Goal: Task Accomplishment & Management: Manage account settings

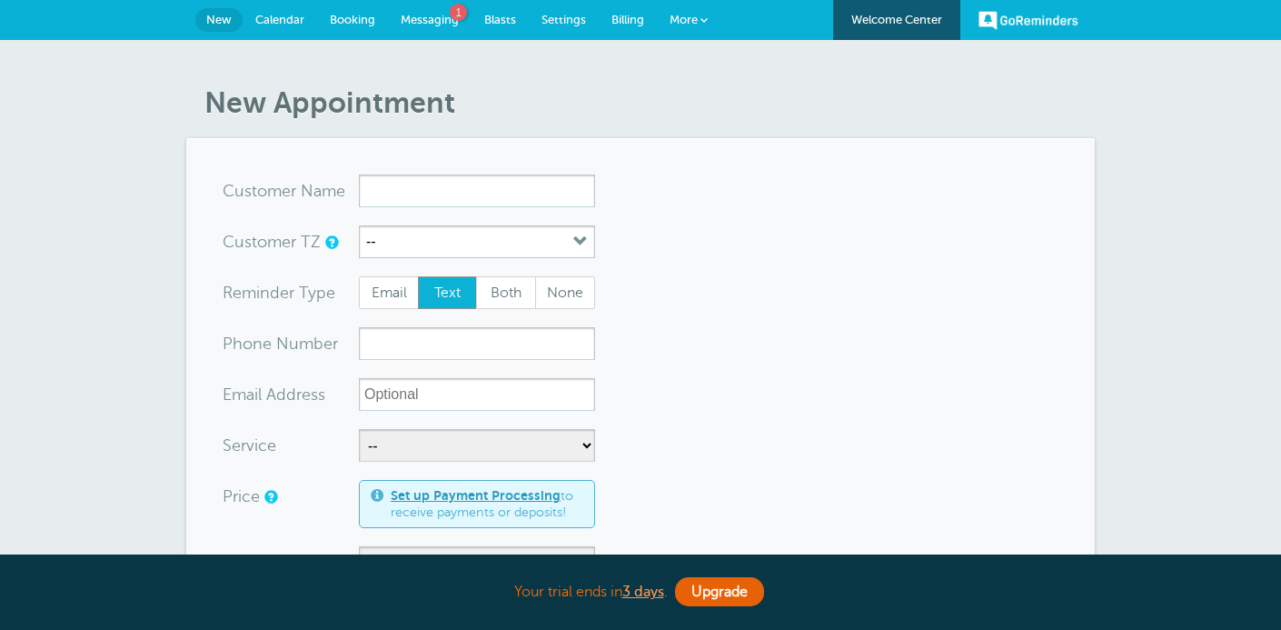
click at [432, 13] on span "Messaging" at bounding box center [430, 20] width 58 height 14
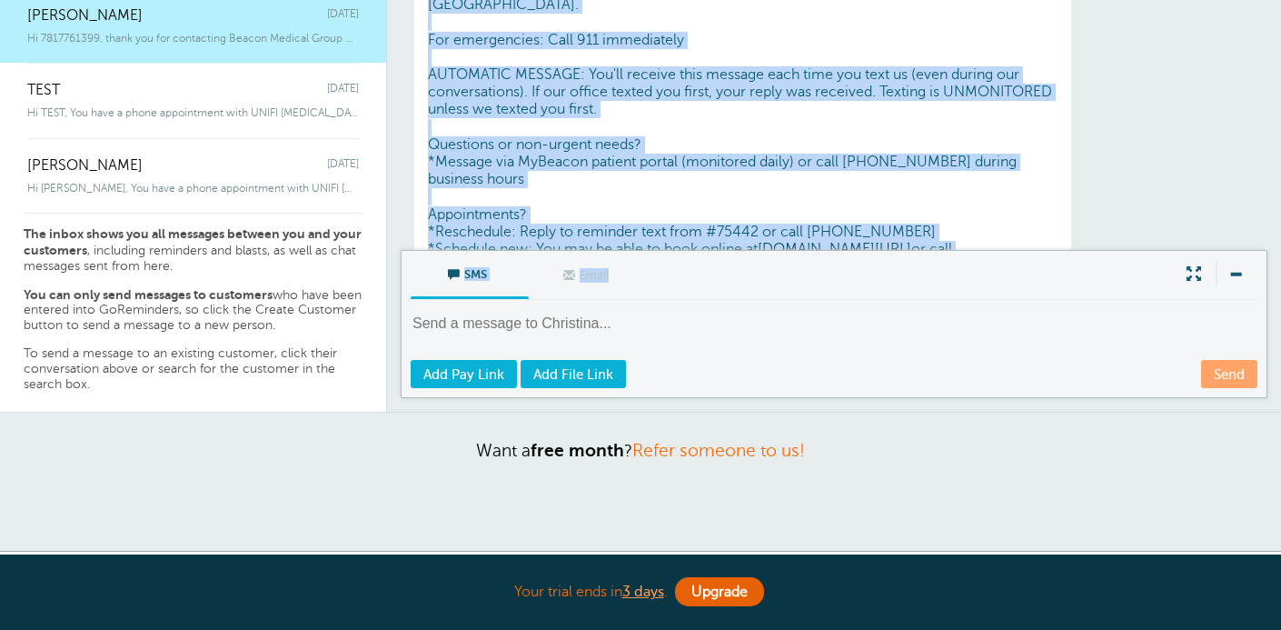
scroll to position [329, 0]
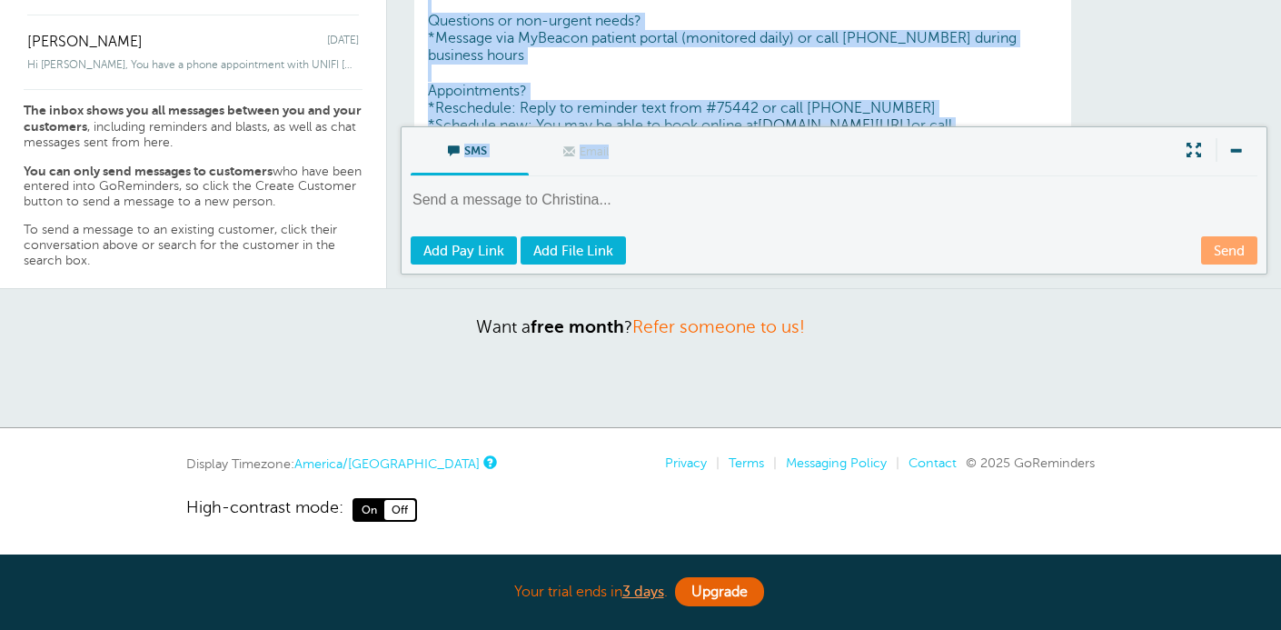
drag, startPoint x: 431, startPoint y: 110, endPoint x: 901, endPoint y: 77, distance: 471.0
click at [901, 77] on div "Hi 7817761399, thank you for contacting Beacon Medical Group Pediatrics Bristol…" at bounding box center [742, 38] width 657 height 384
copy div "Hi 7817761399, thank you for contacting Beacon Medical Group Pediatrics Bristol…"
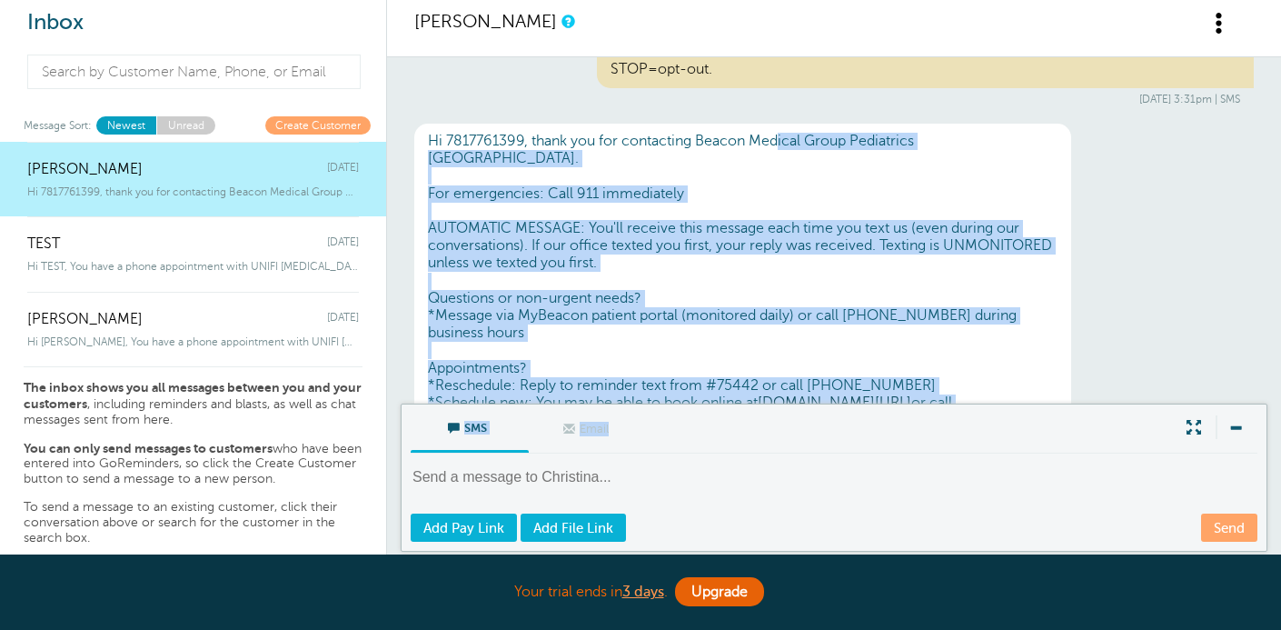
scroll to position [1538, 0]
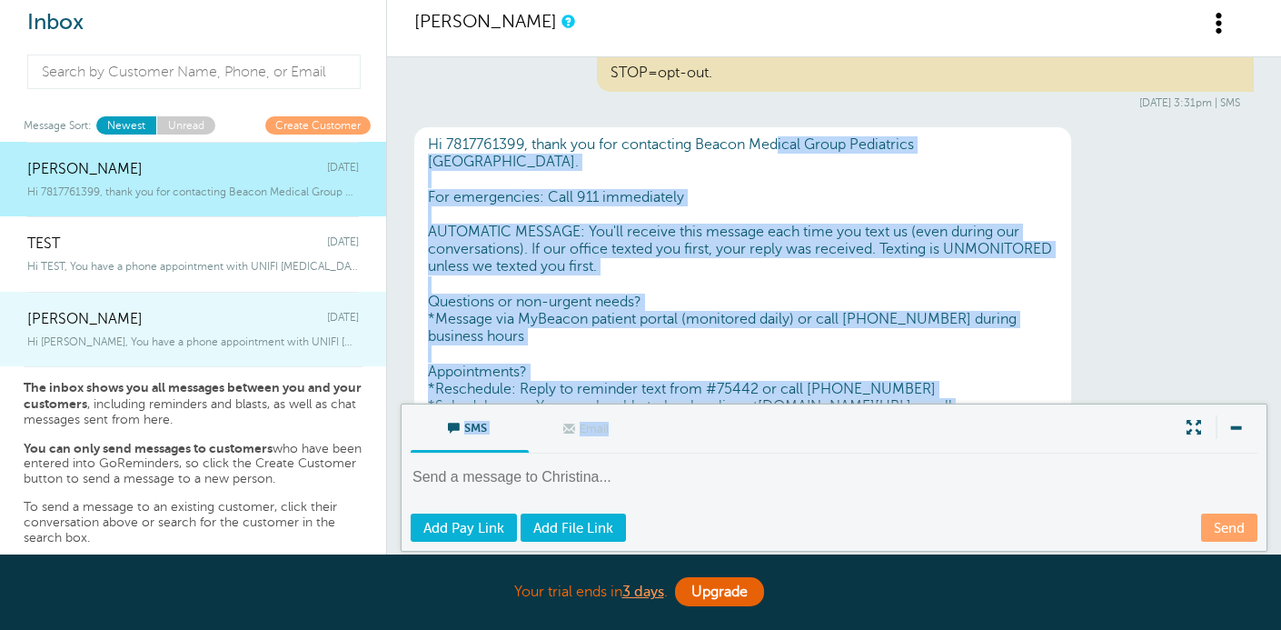
click at [203, 346] on link "Raquel Torres Friday Hi Raquel, You have a phone appointment with UNIFI Autism …" at bounding box center [193, 329] width 386 height 75
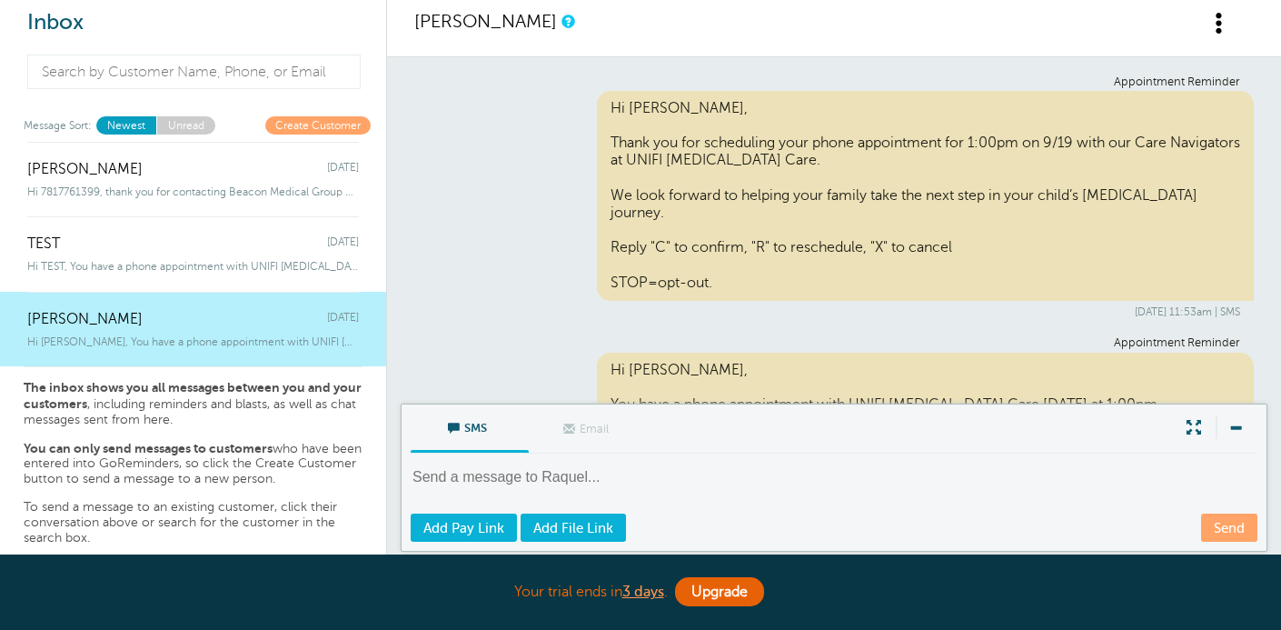
scroll to position [155, 0]
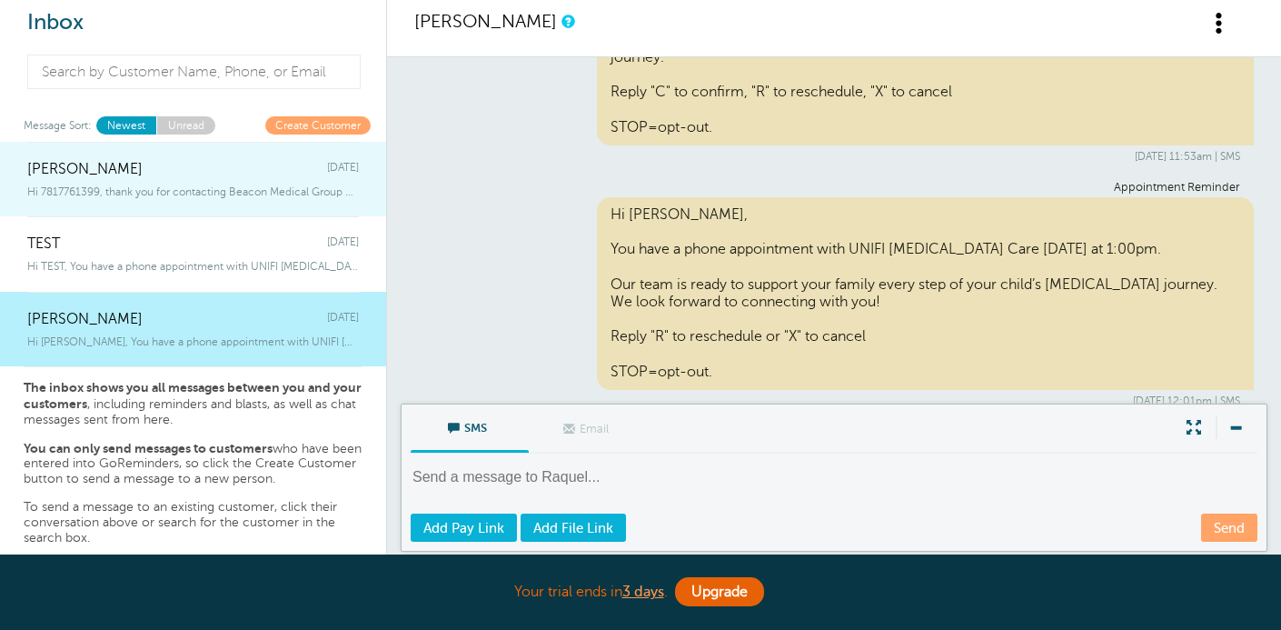
click at [212, 188] on span "Hi 7817761399, thank you for contacting Beacon Medical Group Pediatrics Bri" at bounding box center [193, 191] width 332 height 13
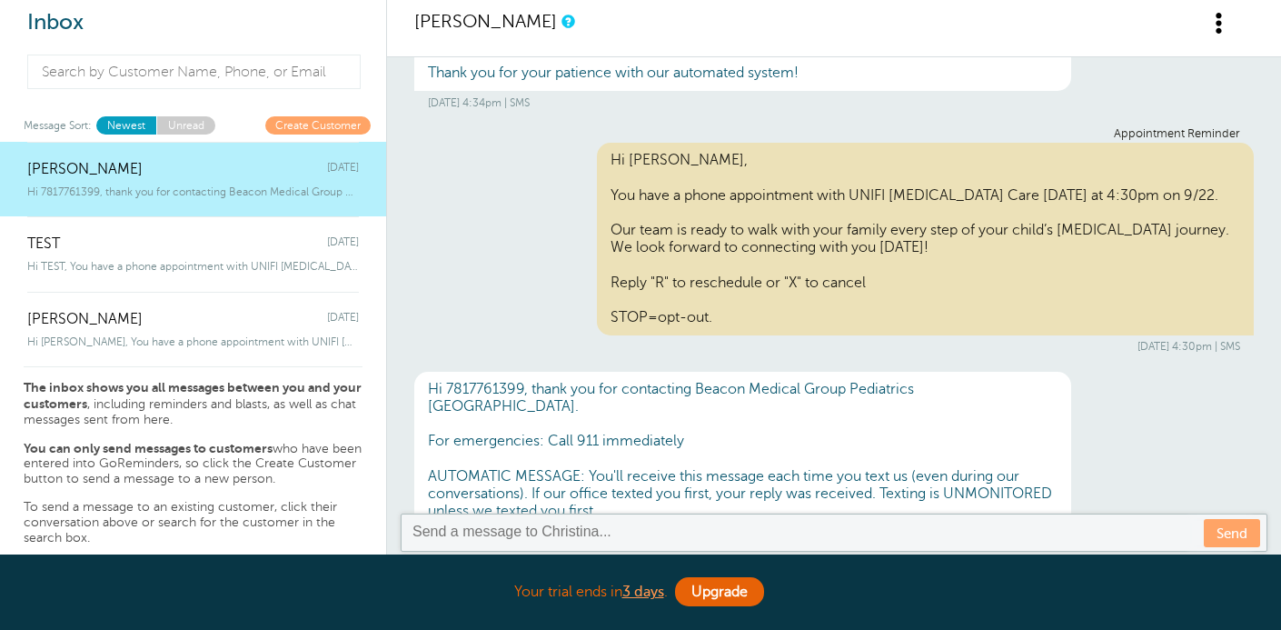
scroll to position [470, 0]
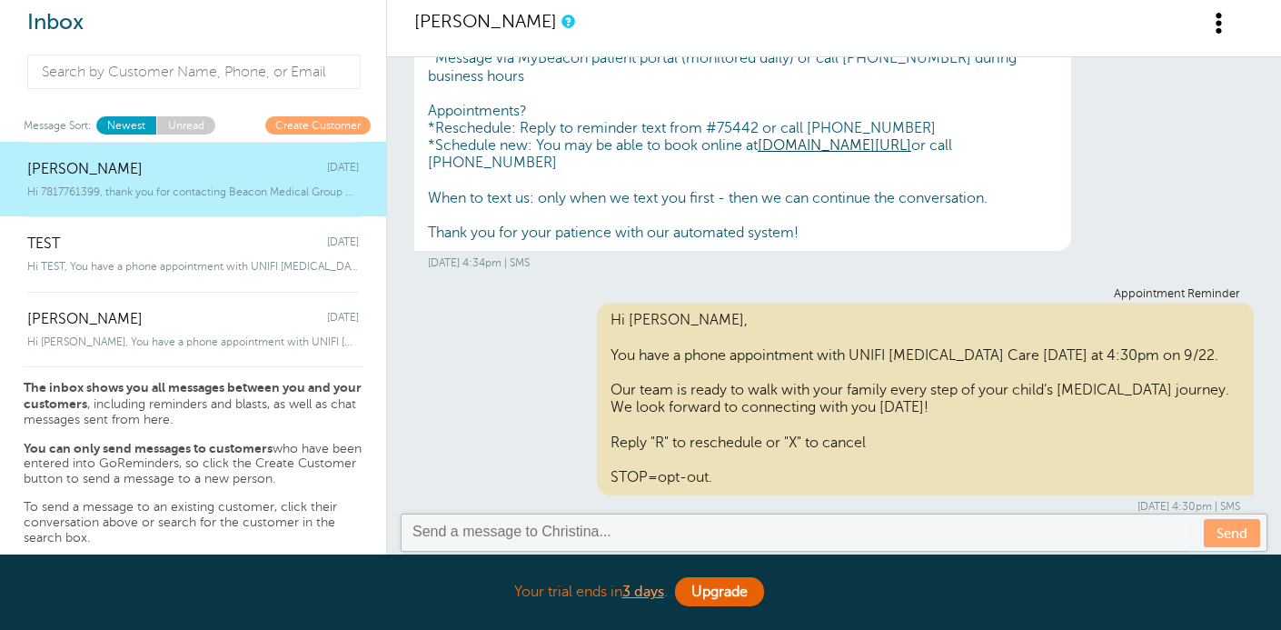
click at [291, 604] on div "Your trial ends in 3 days . Upgrade" at bounding box center [640, 592] width 909 height 39
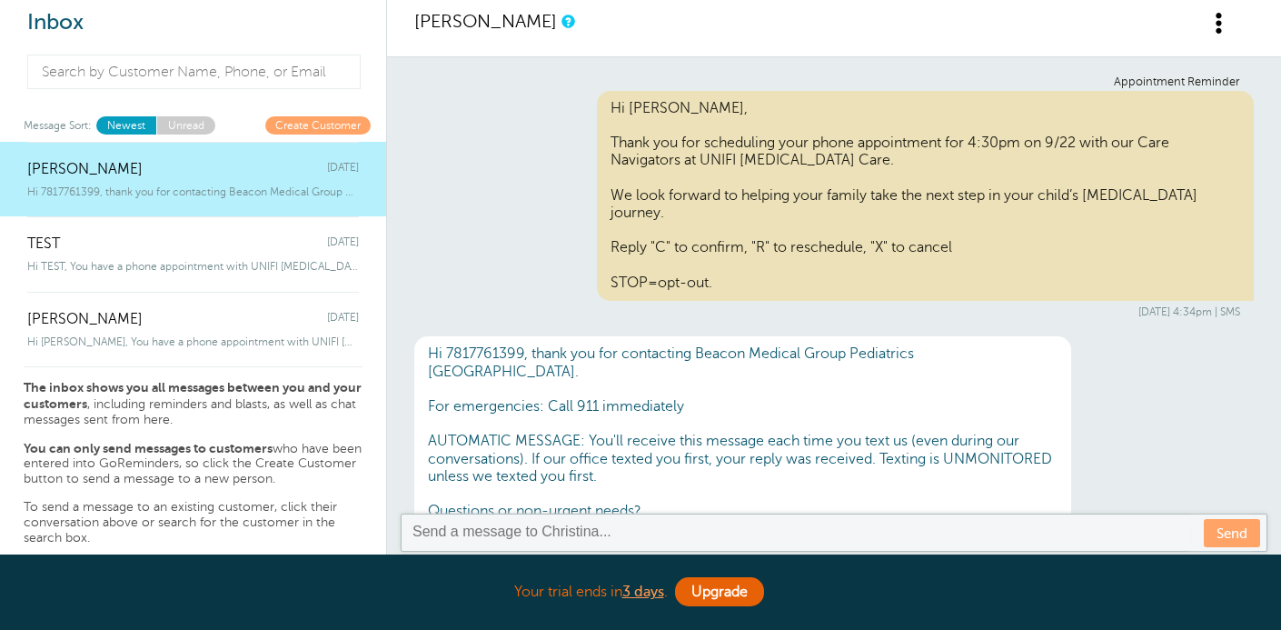
scroll to position [0, 0]
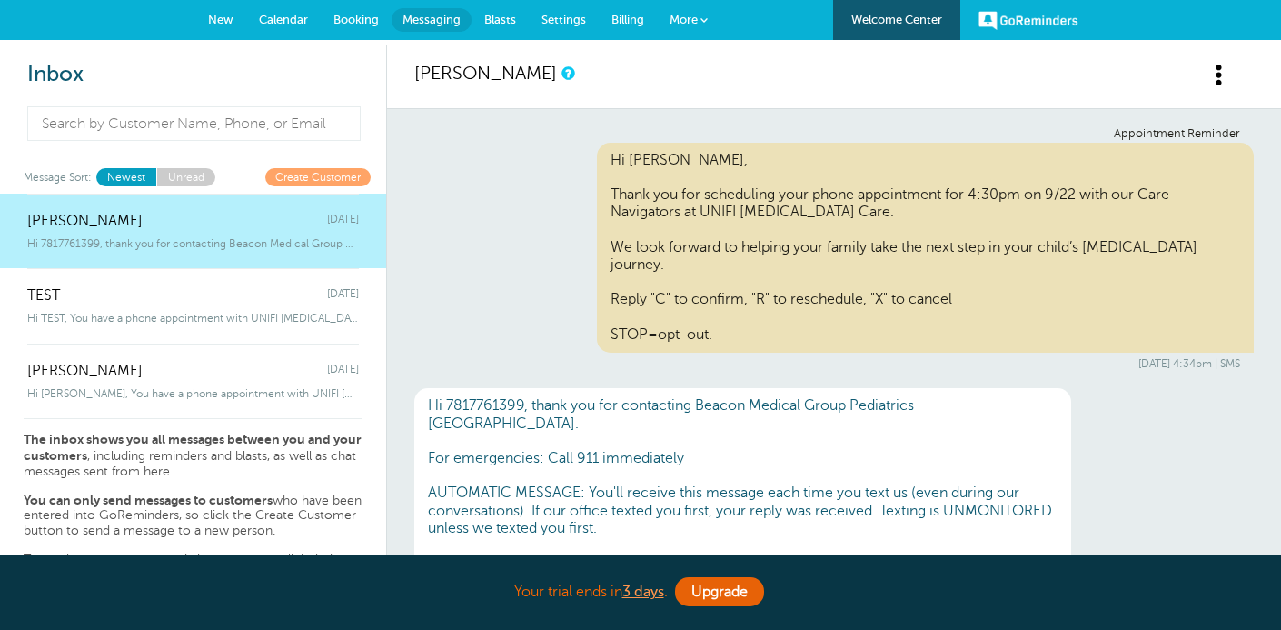
click at [350, 15] on span "Booking" at bounding box center [356, 20] width 45 height 14
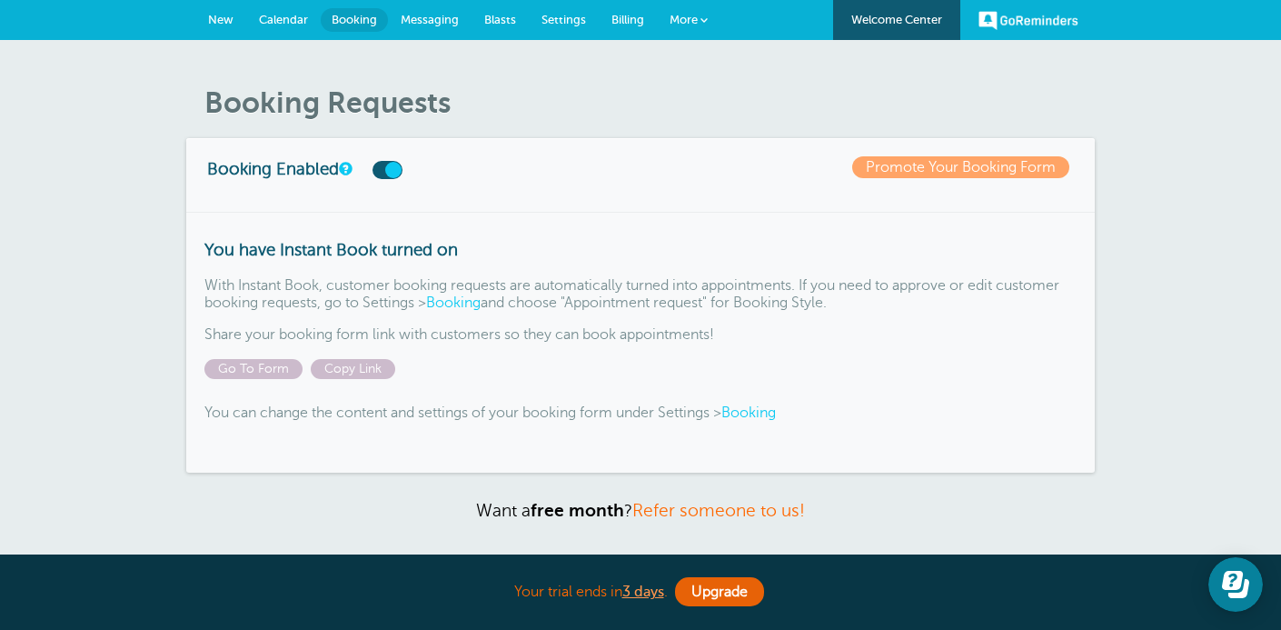
click at [273, 19] on span "Calendar" at bounding box center [283, 20] width 49 height 14
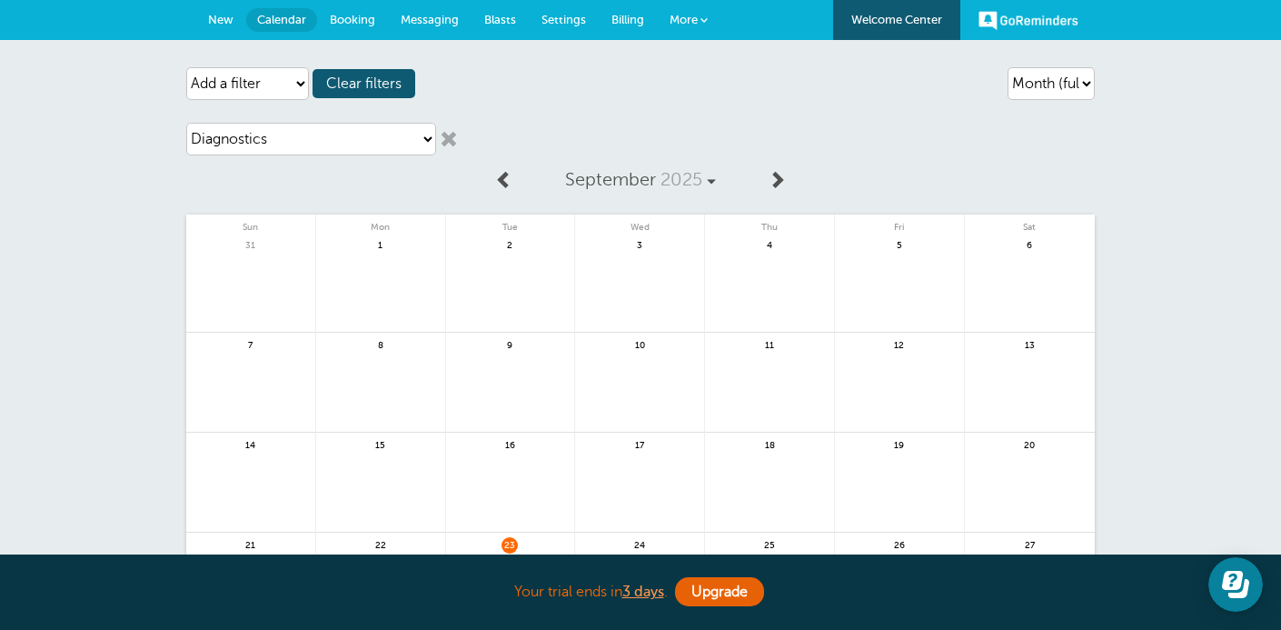
click at [704, 21] on span at bounding box center [704, 19] width 7 height 7
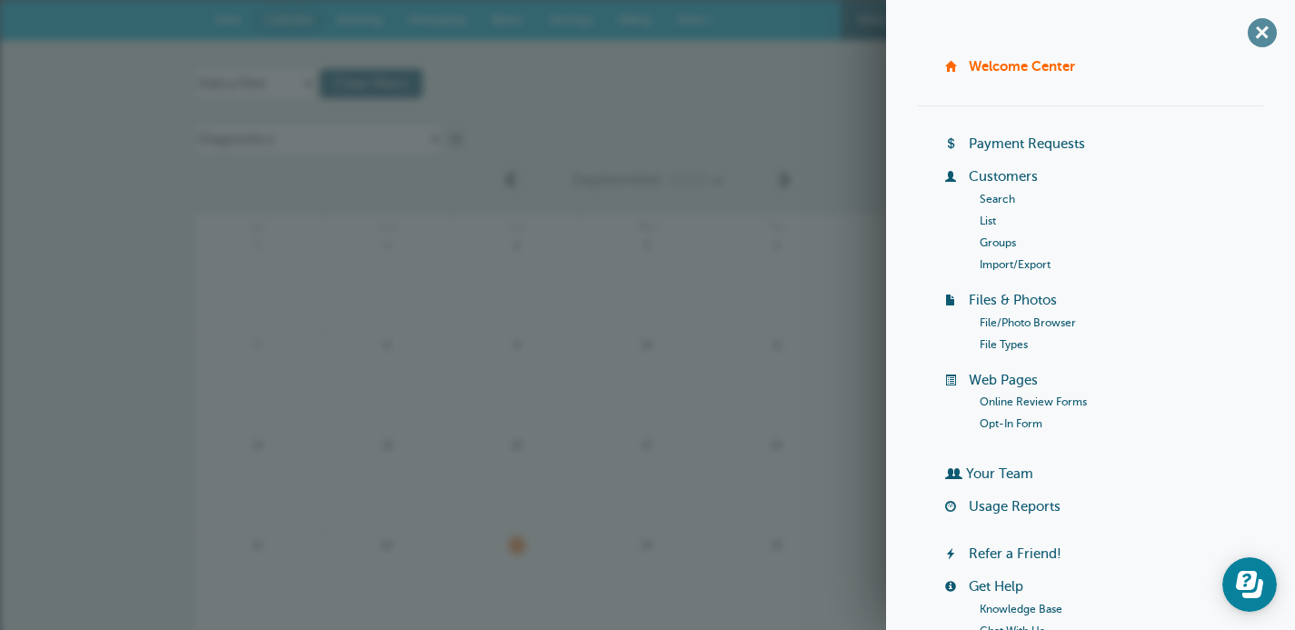
click at [1258, 26] on span "+" at bounding box center [1261, 32] width 41 height 41
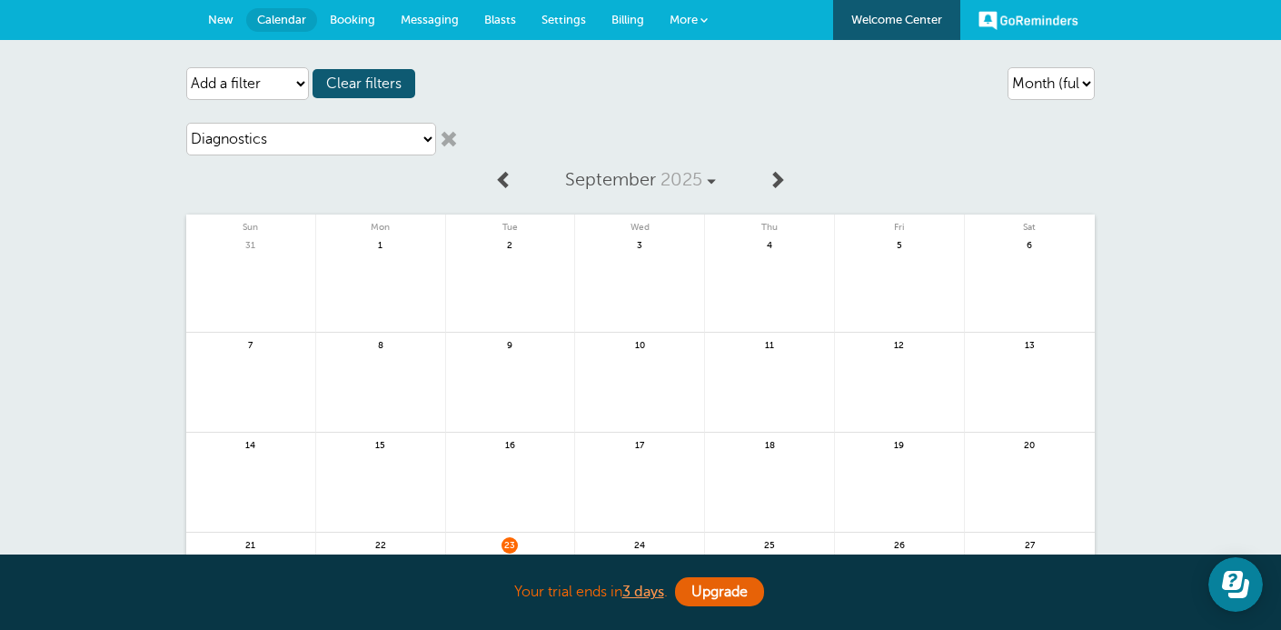
click at [263, 12] on link "Calendar" at bounding box center [281, 20] width 71 height 24
select select
click at [217, 17] on span "New" at bounding box center [220, 20] width 25 height 14
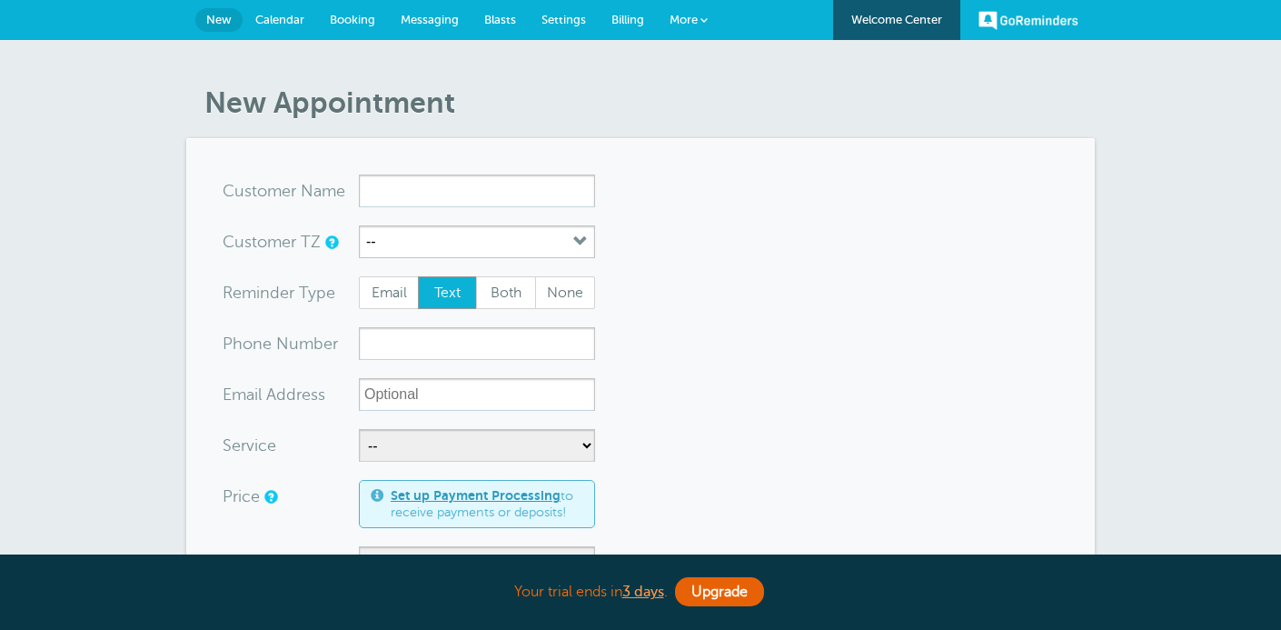
click at [411, 22] on span "Messaging" at bounding box center [430, 20] width 58 height 14
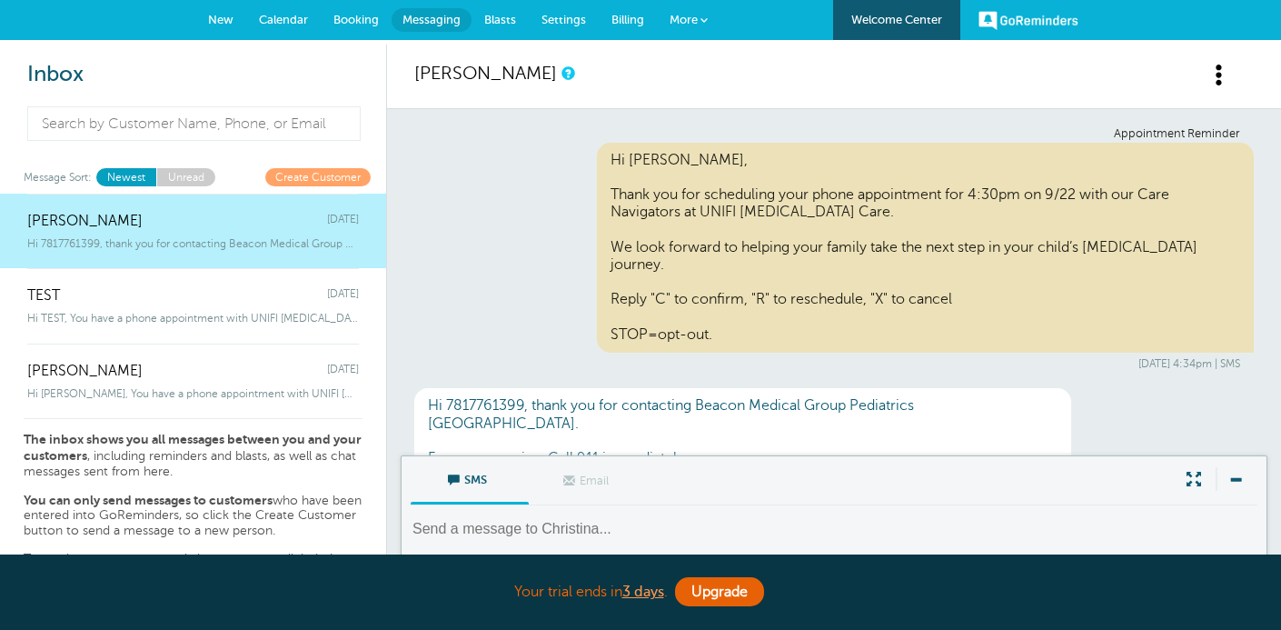
scroll to position [1542, 0]
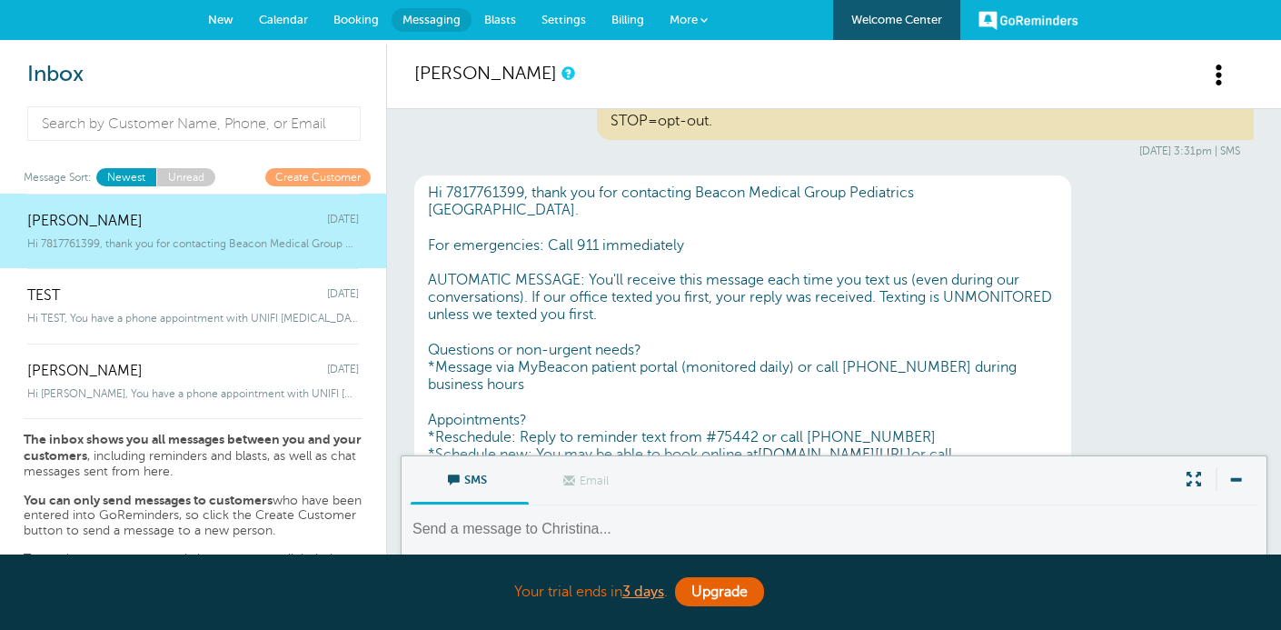
click at [349, 17] on span "Booking" at bounding box center [356, 20] width 45 height 14
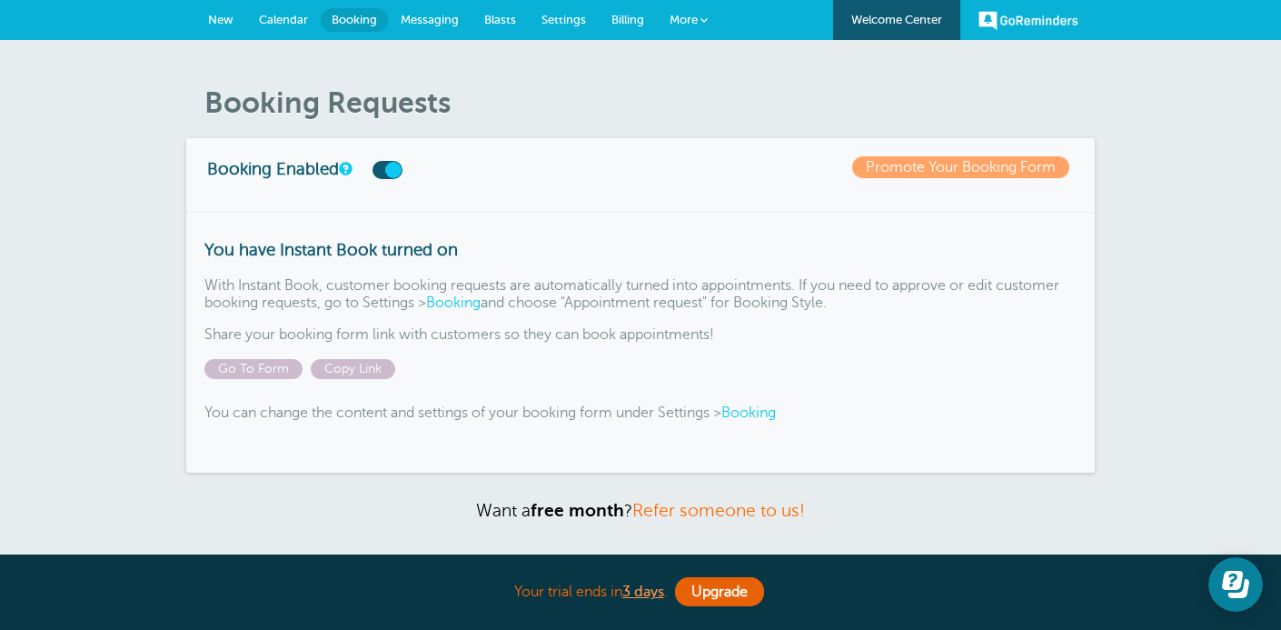
click at [566, 21] on span "Settings" at bounding box center [564, 20] width 45 height 14
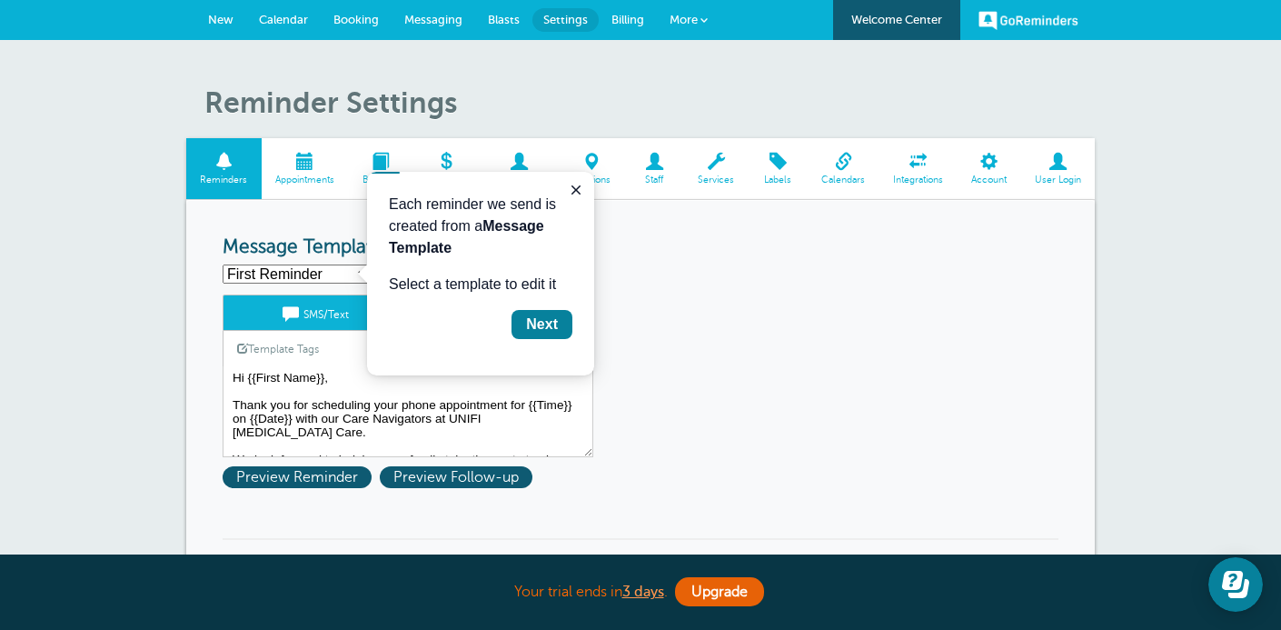
click at [846, 174] on span "Calendars" at bounding box center [844, 179] width 54 height 11
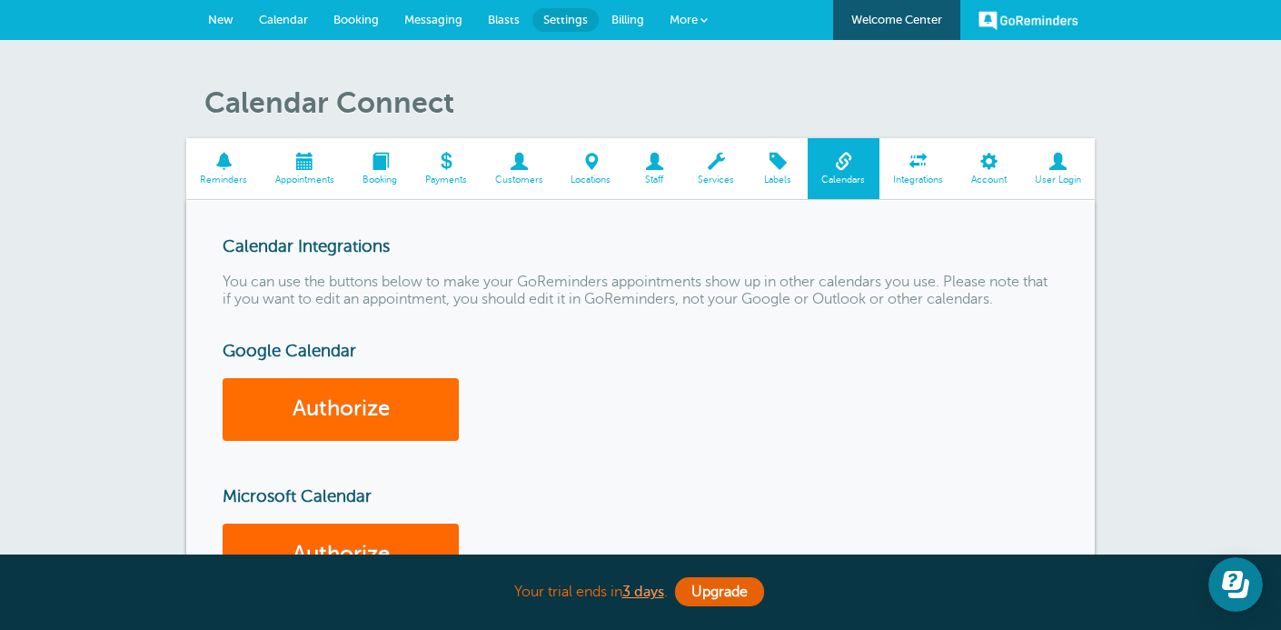
scroll to position [234, 0]
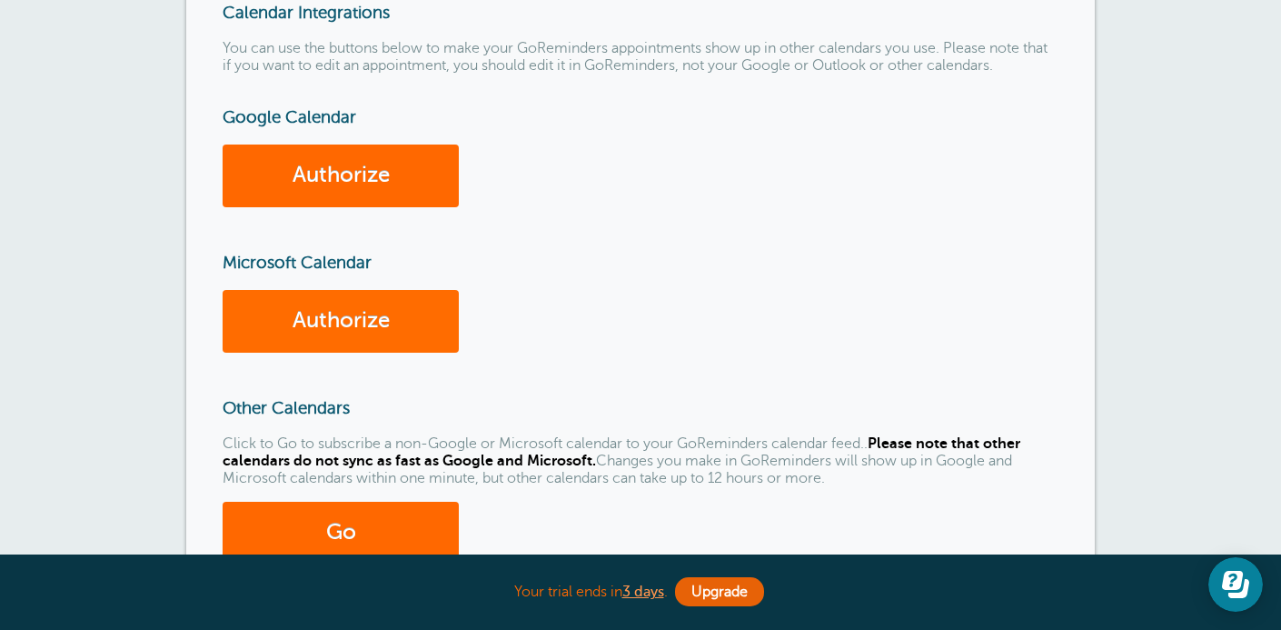
click at [383, 306] on link "Authorize" at bounding box center [341, 321] width 236 height 63
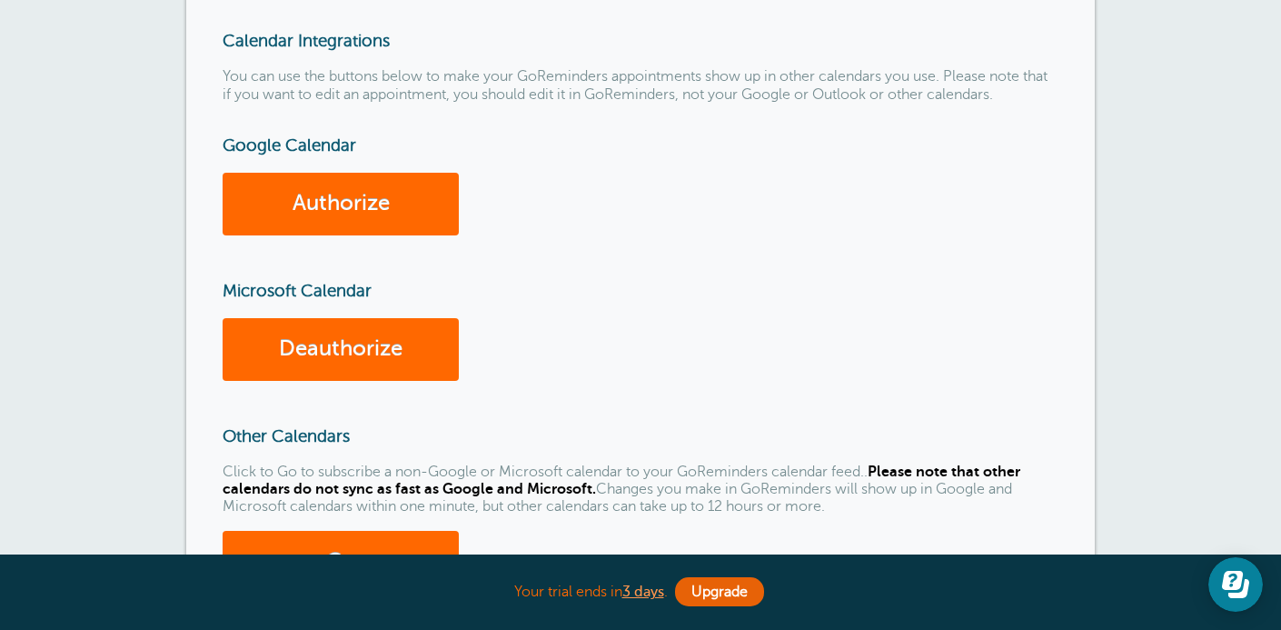
scroll to position [342, 0]
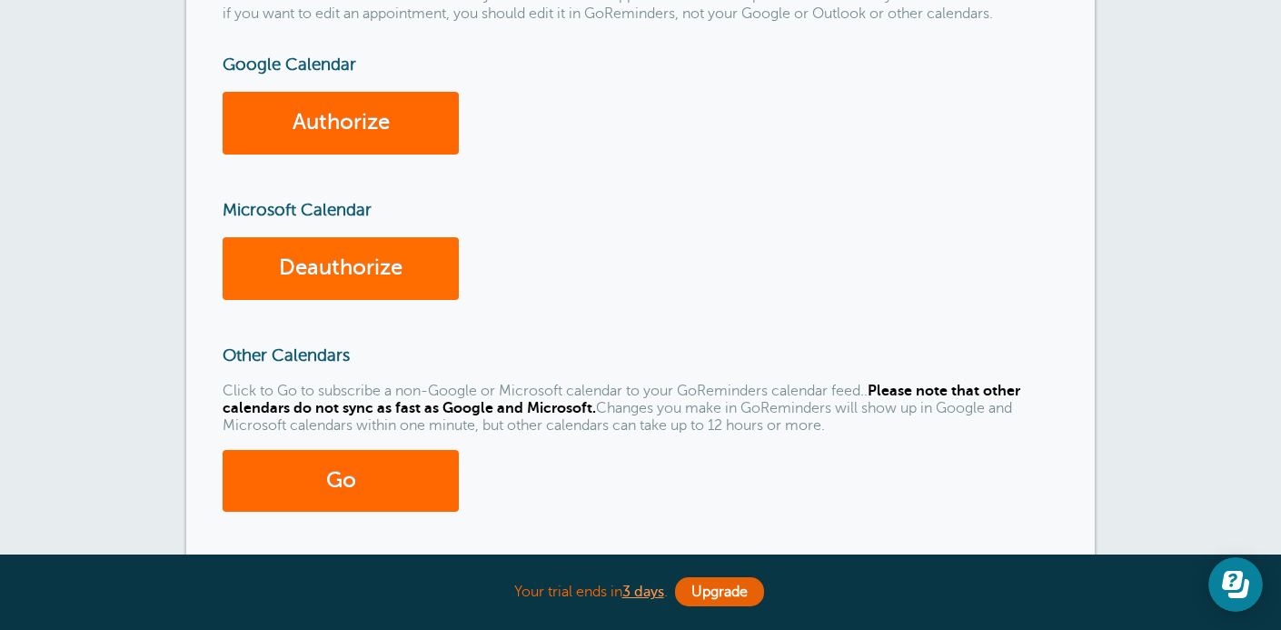
click at [306, 266] on link "Deauthorize" at bounding box center [341, 268] width 236 height 63
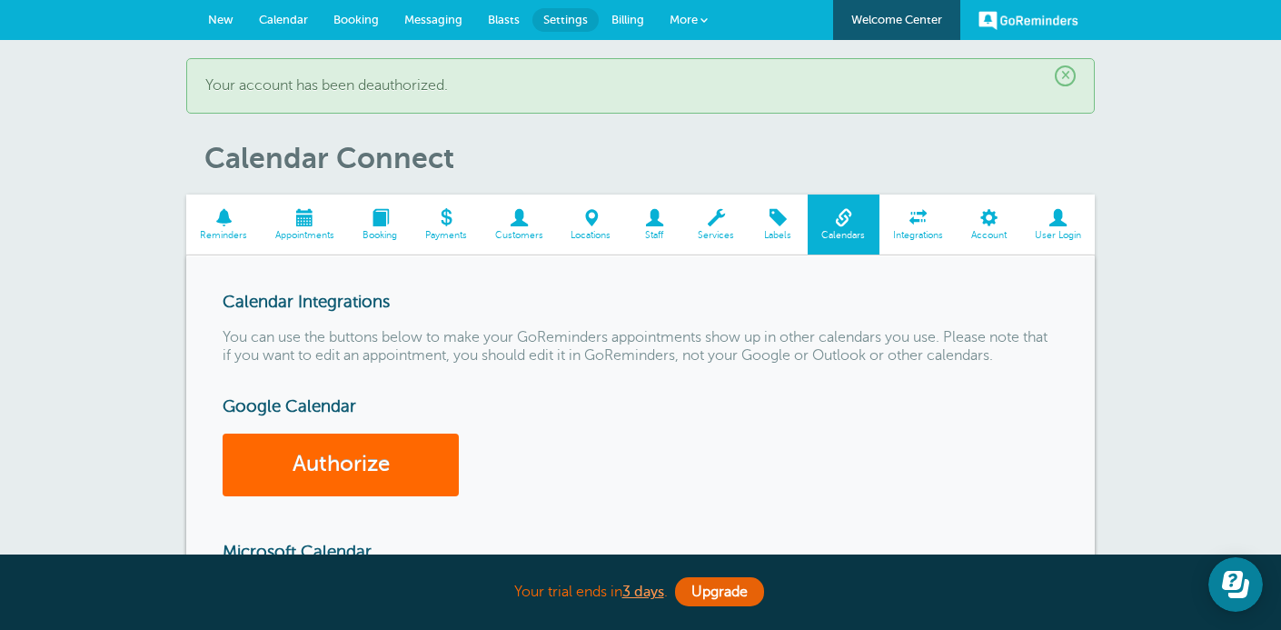
scroll to position [334, 0]
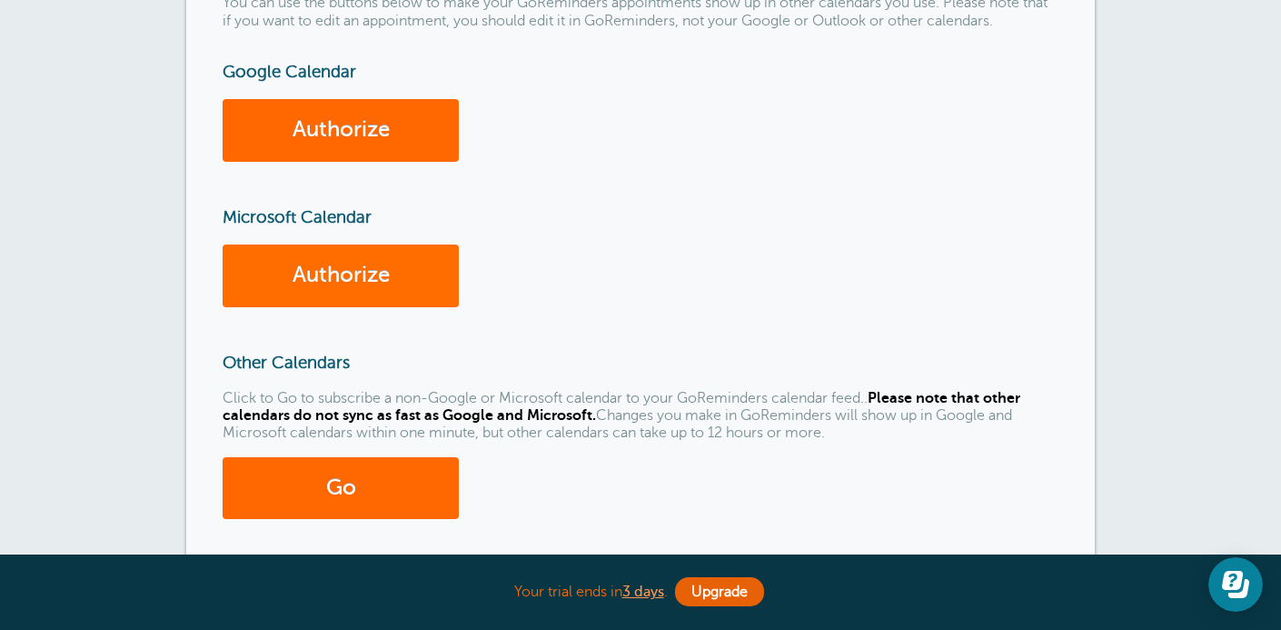
click at [397, 256] on link "Authorize" at bounding box center [341, 275] width 236 height 63
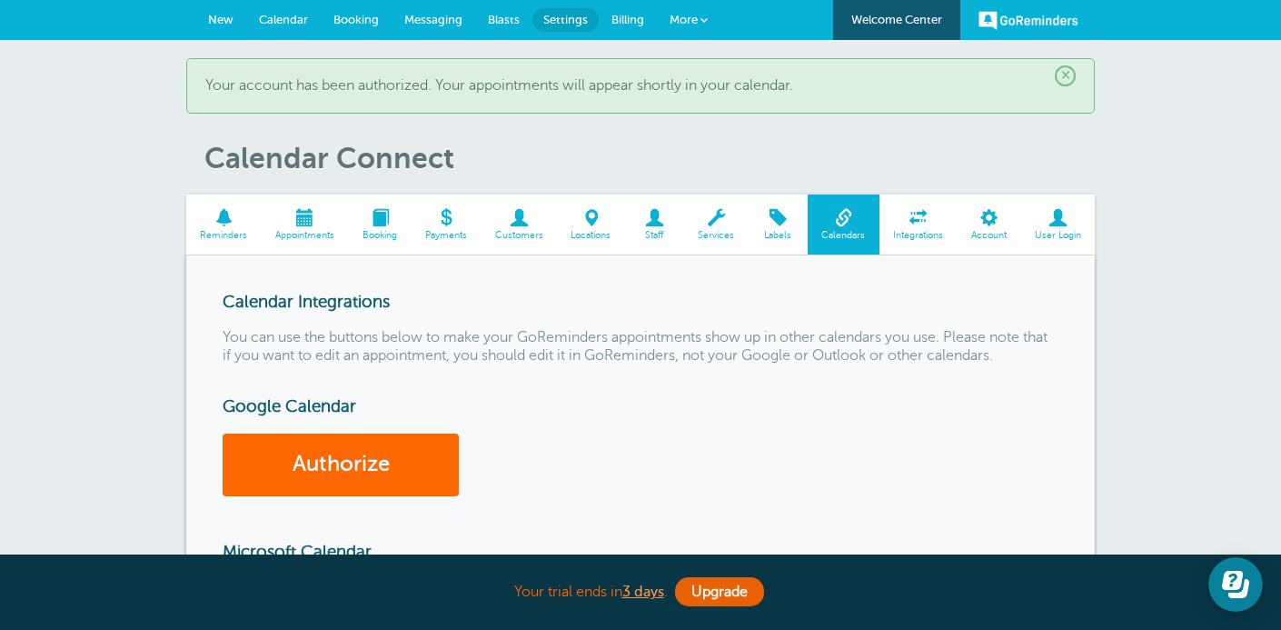
click at [373, 213] on span at bounding box center [380, 217] width 63 height 17
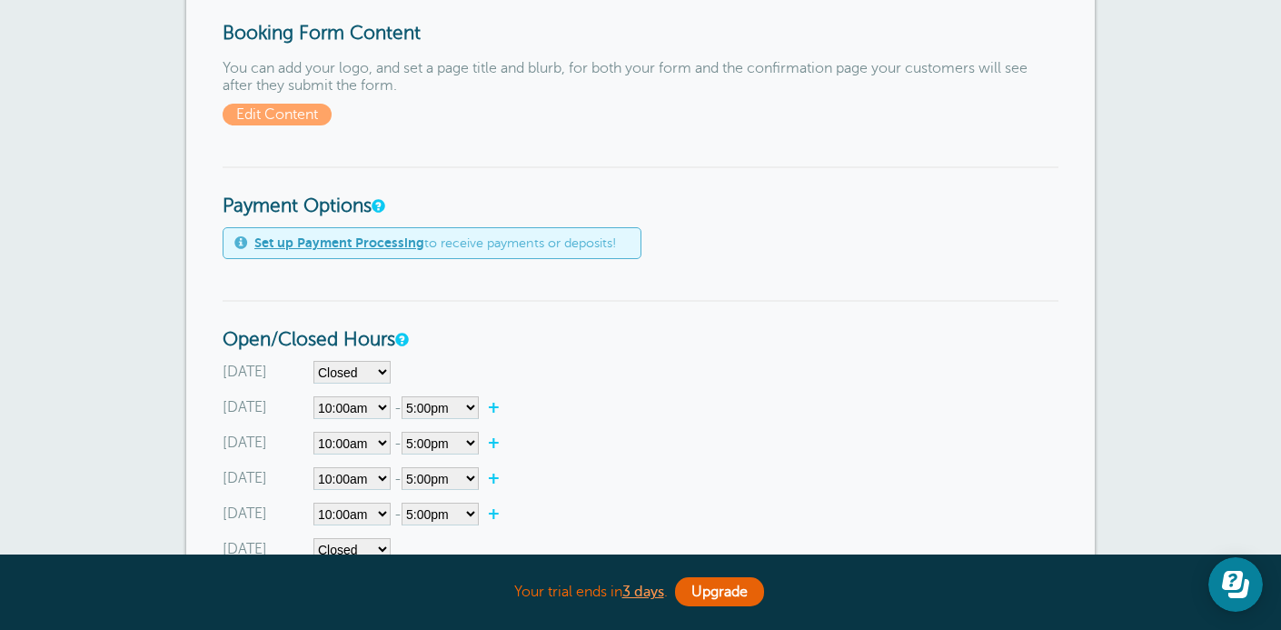
scroll to position [676, 0]
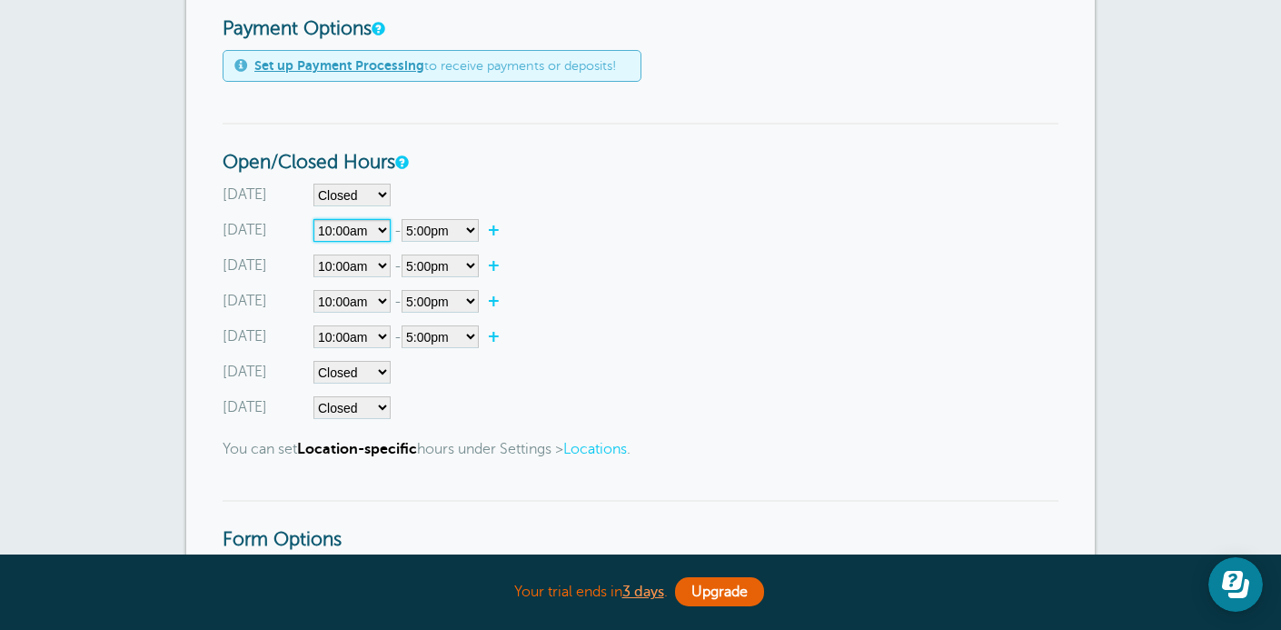
select select"]
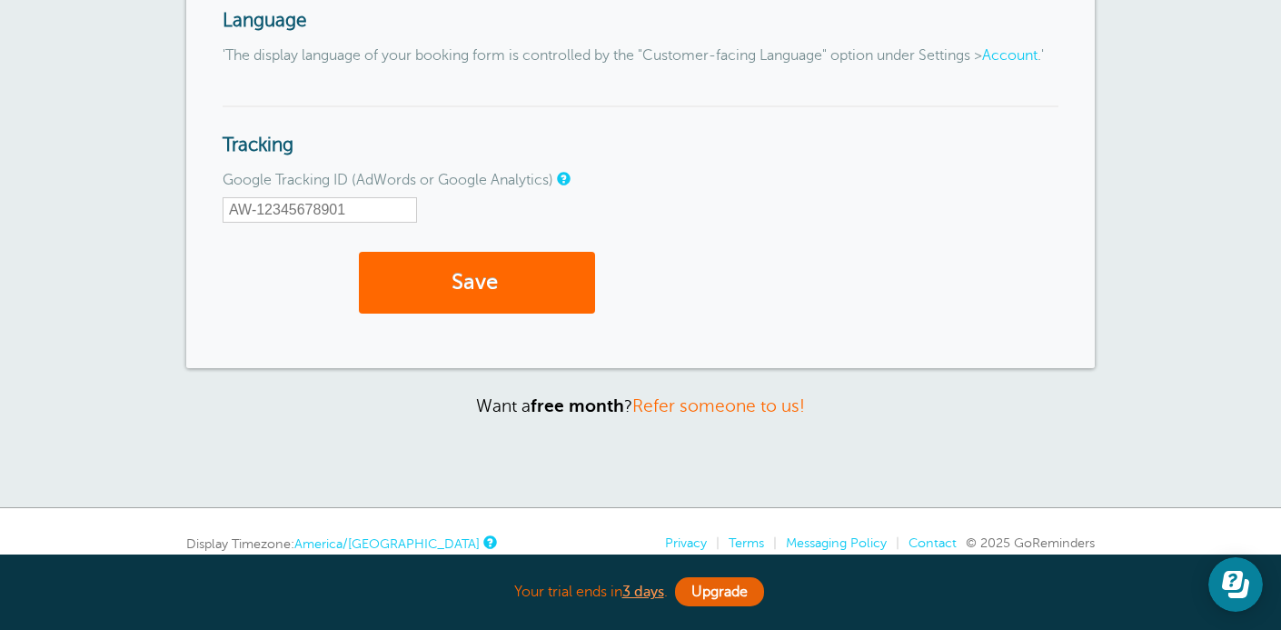
scroll to position [2317, 0]
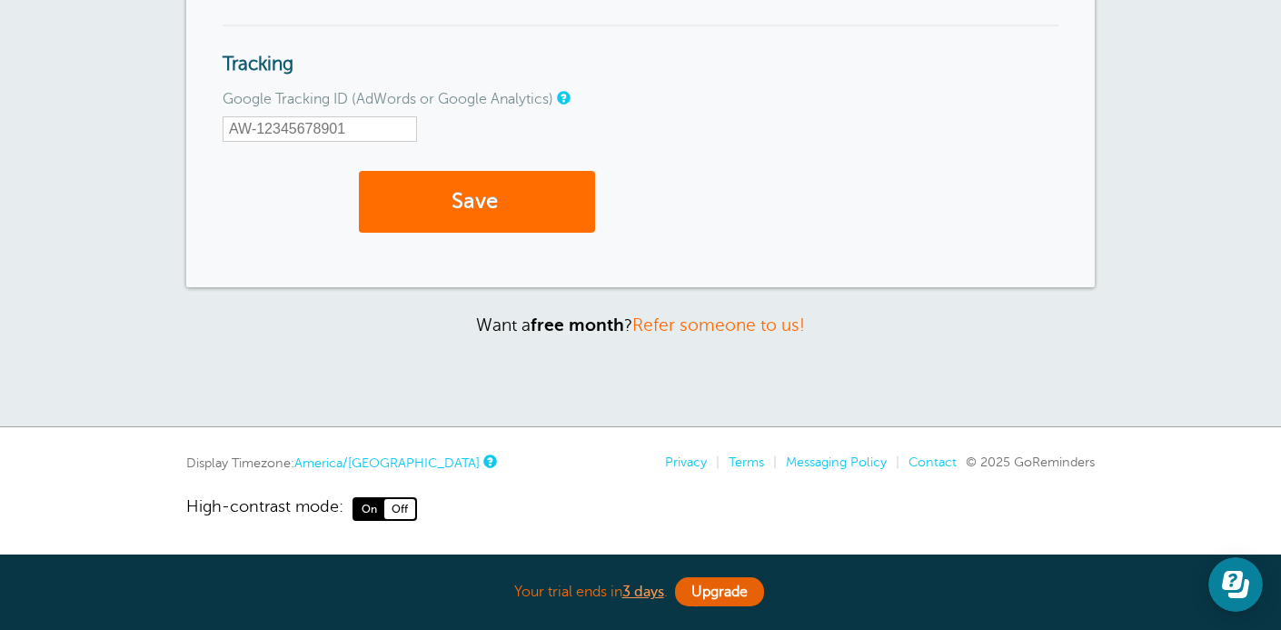
click at [533, 216] on button "Save" at bounding box center [477, 202] width 236 height 63
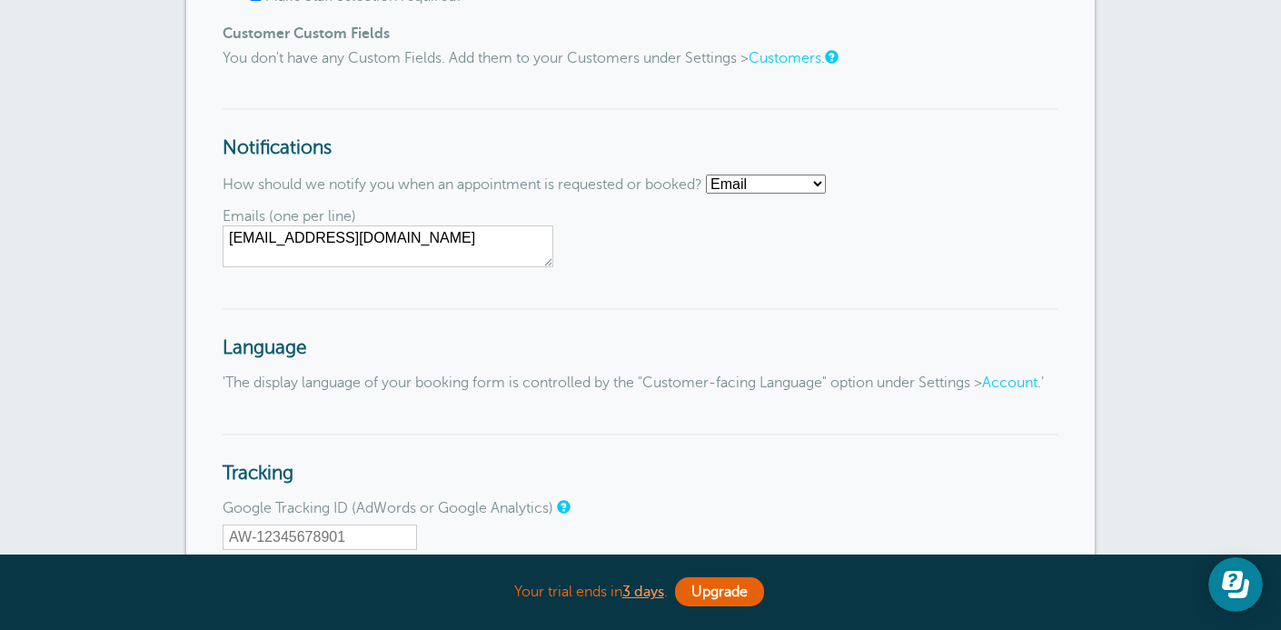
scroll to position [1877, 0]
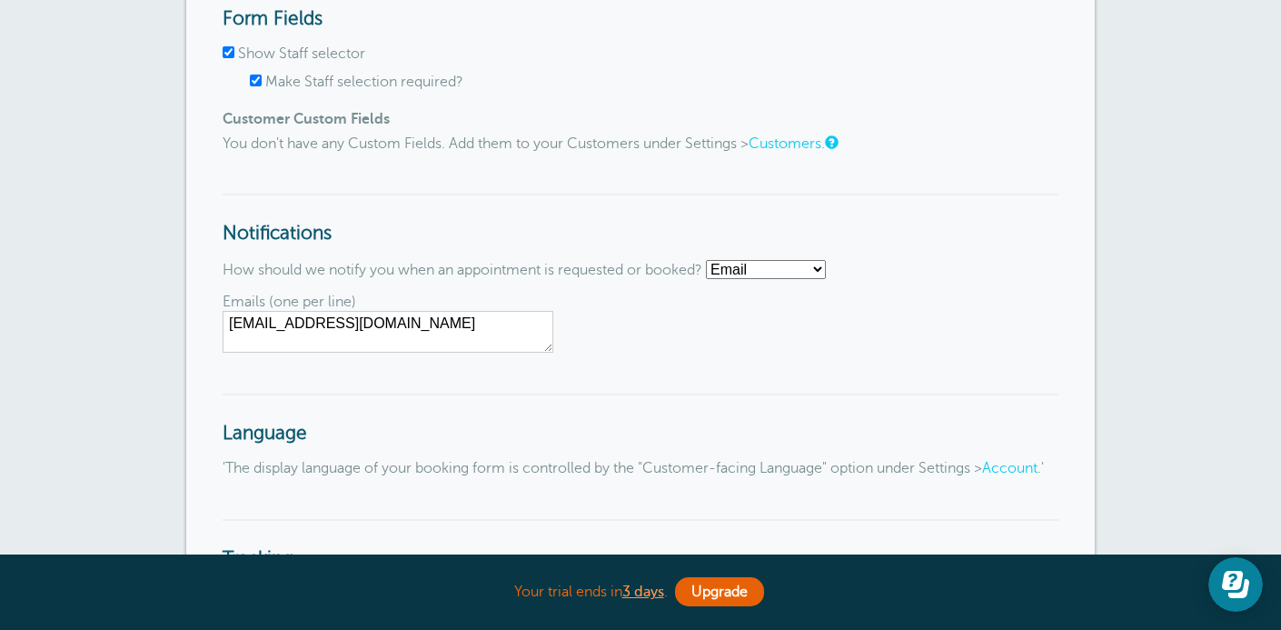
click at [434, 311] on textarea "[EMAIL_ADDRESS][DOMAIN_NAME]" at bounding box center [388, 332] width 331 height 42
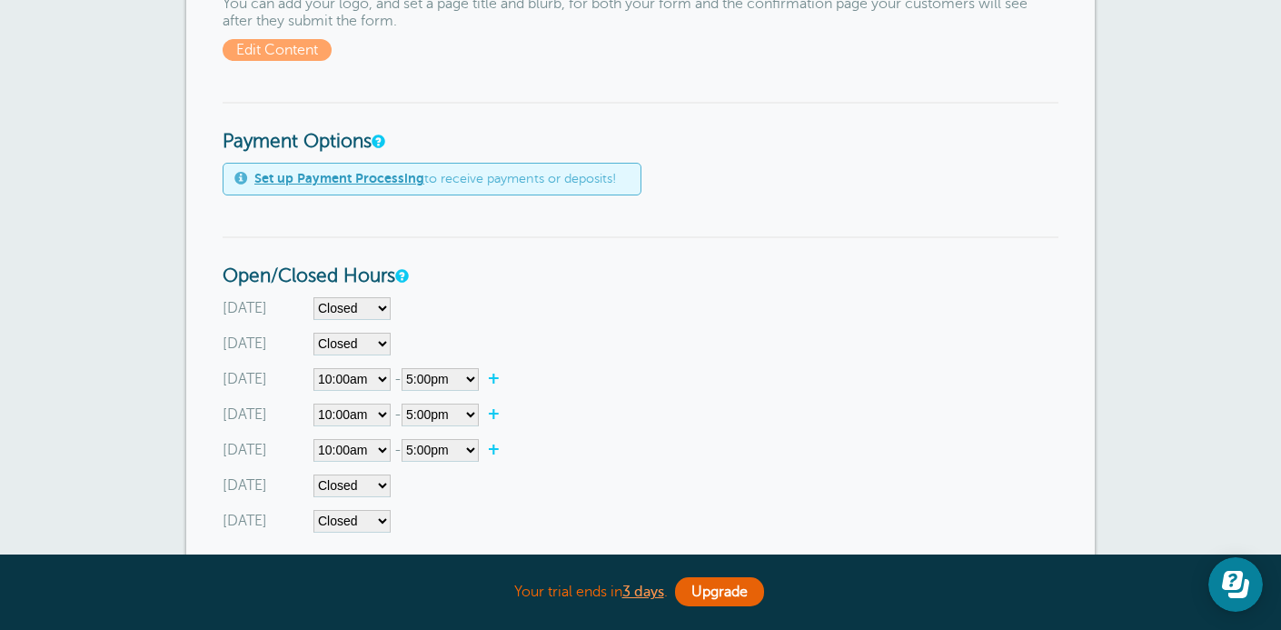
scroll to position [0, 0]
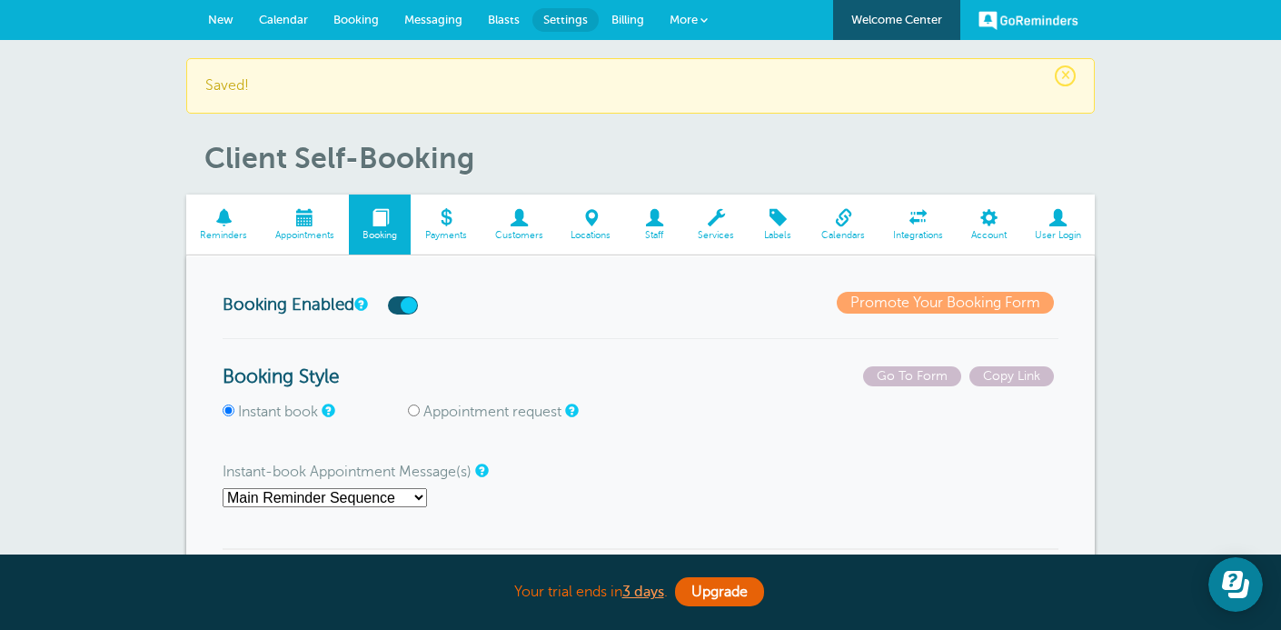
click at [927, 19] on link "Welcome Center" at bounding box center [896, 20] width 127 height 40
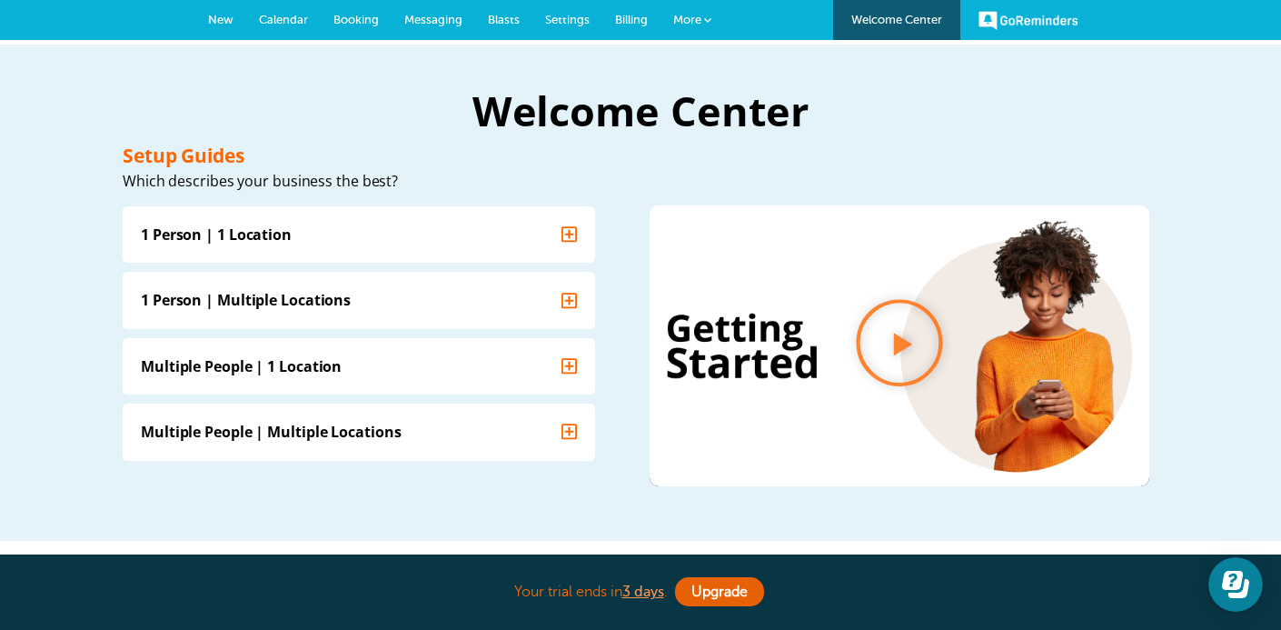
click at [719, 17] on link "More" at bounding box center [693, 20] width 64 height 41
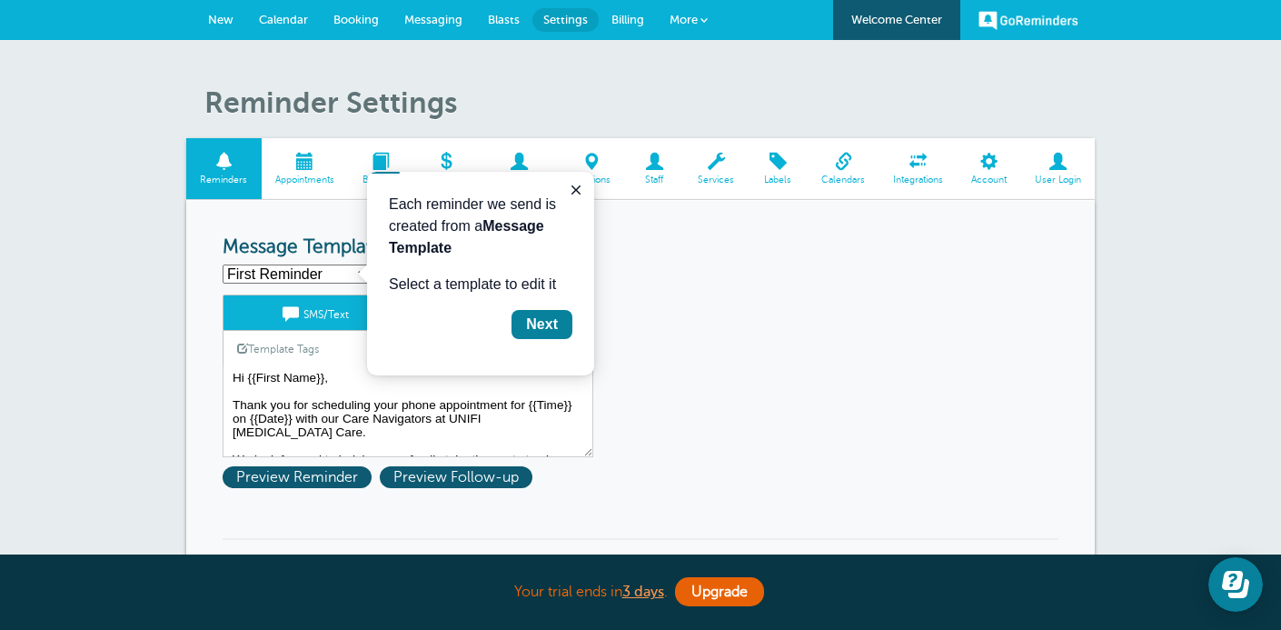
click at [519, 153] on span at bounding box center [519, 161] width 76 height 17
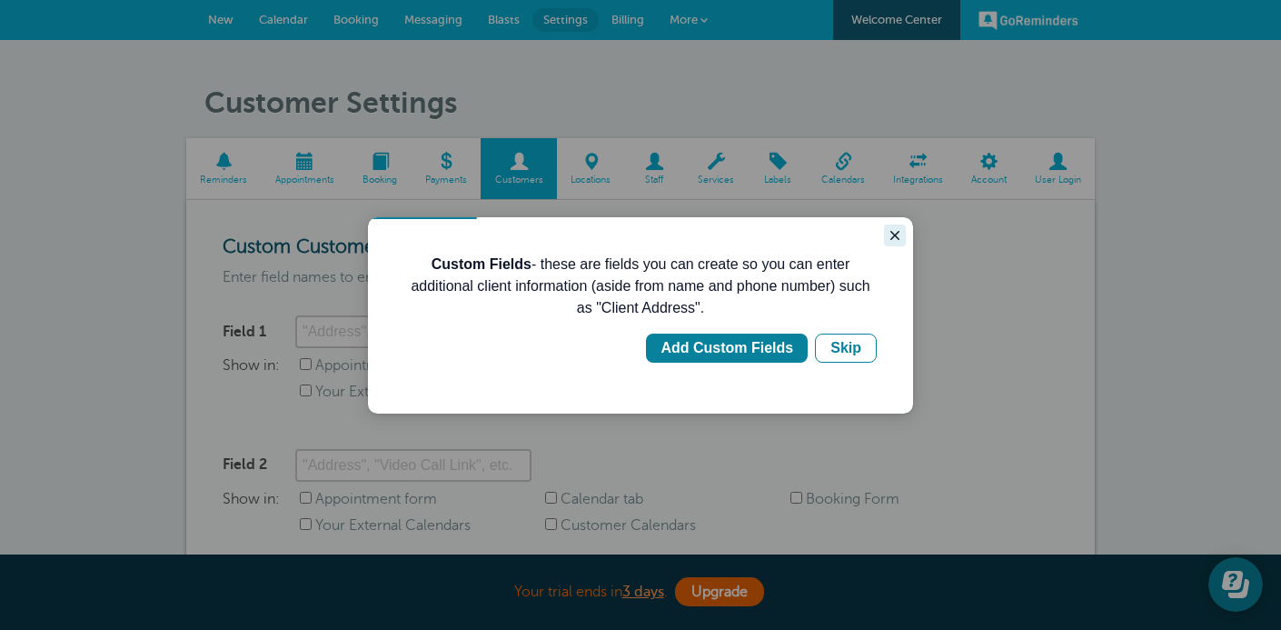
click at [891, 238] on icon "Close guide" at bounding box center [895, 235] width 15 height 15
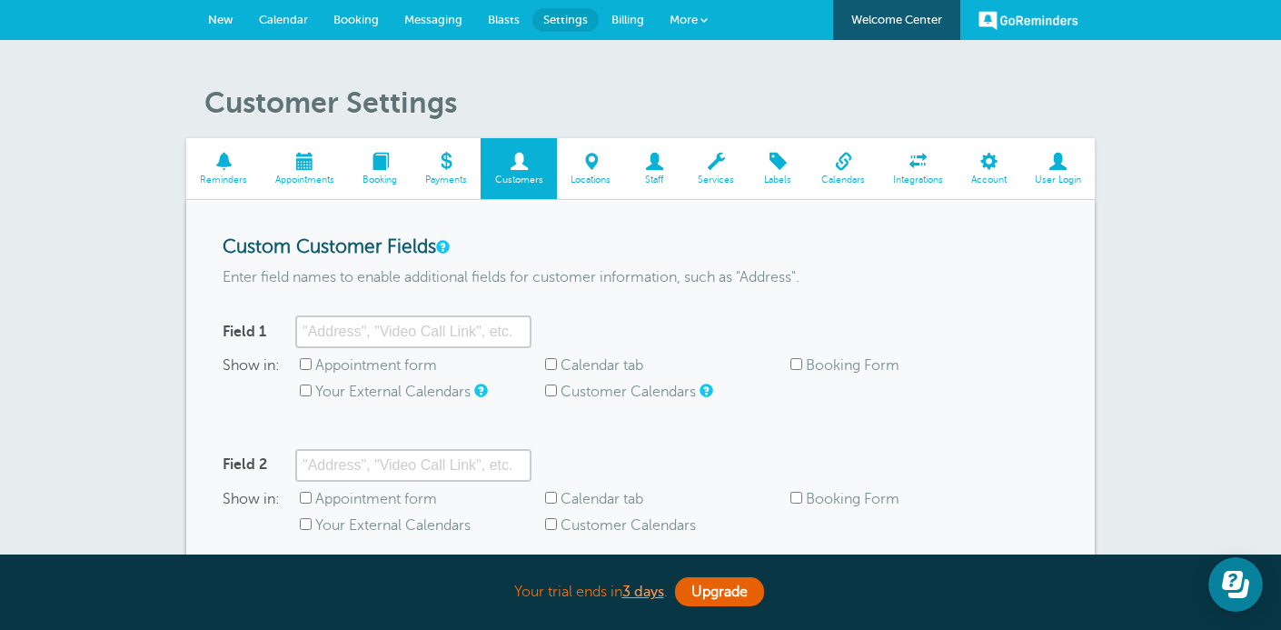
click at [1052, 163] on span at bounding box center [1058, 161] width 75 height 17
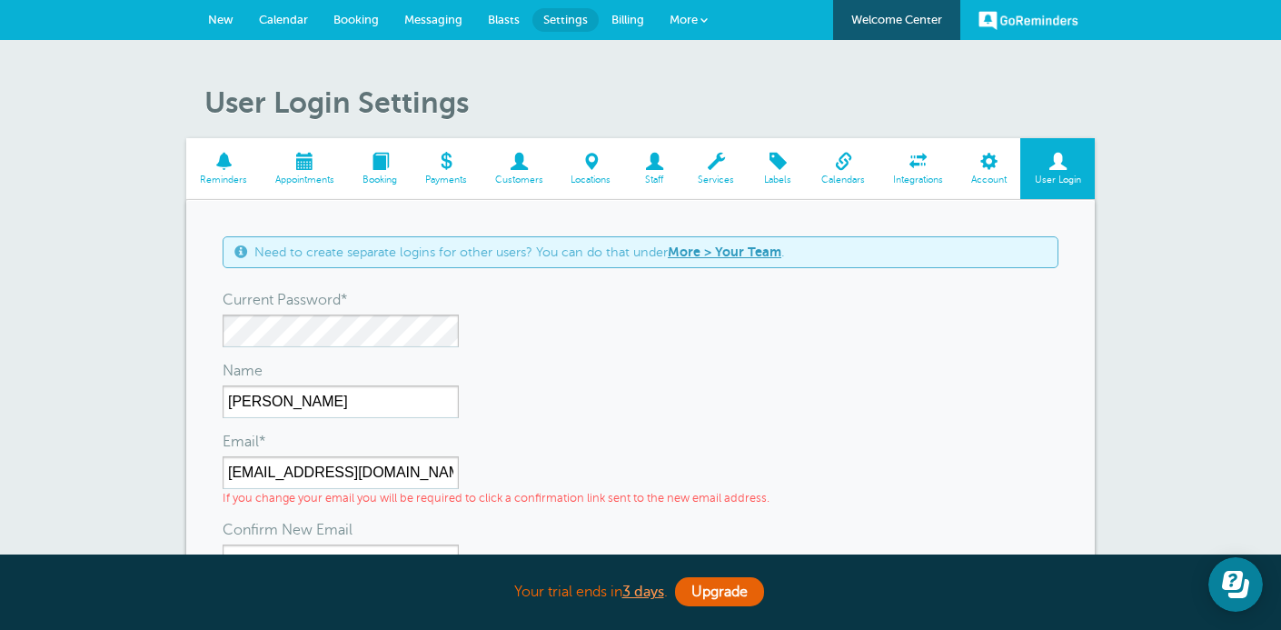
click at [652, 162] on span at bounding box center [654, 161] width 59 height 17
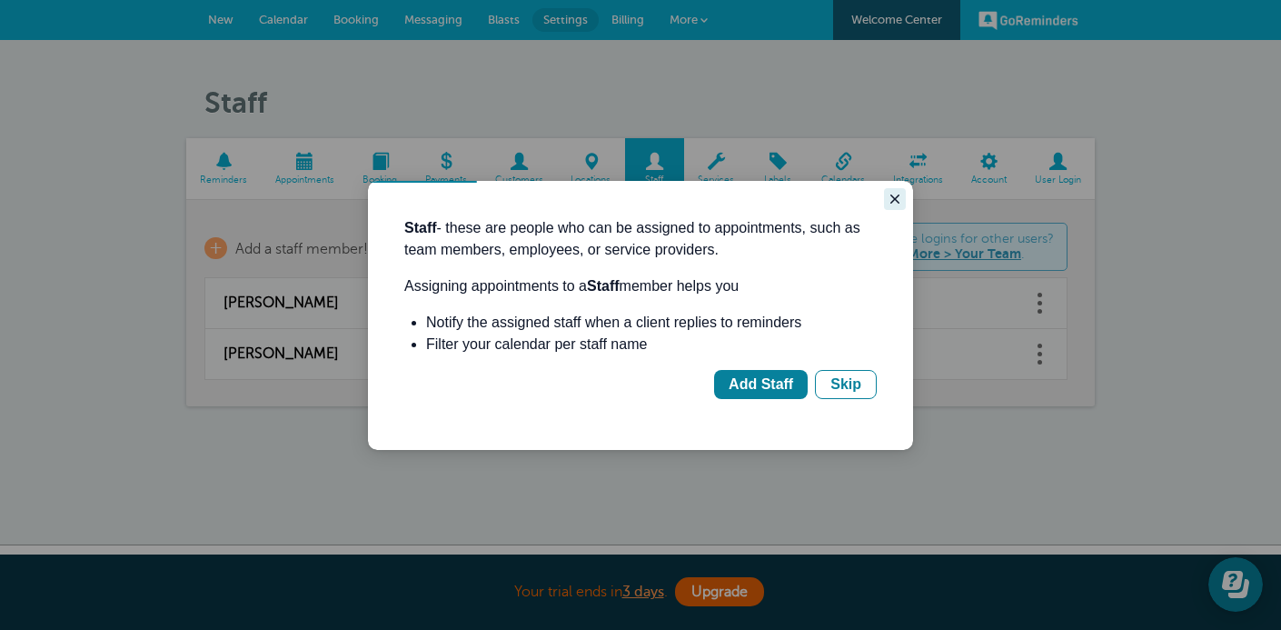
click at [888, 188] on button "Close guide" at bounding box center [895, 199] width 22 height 22
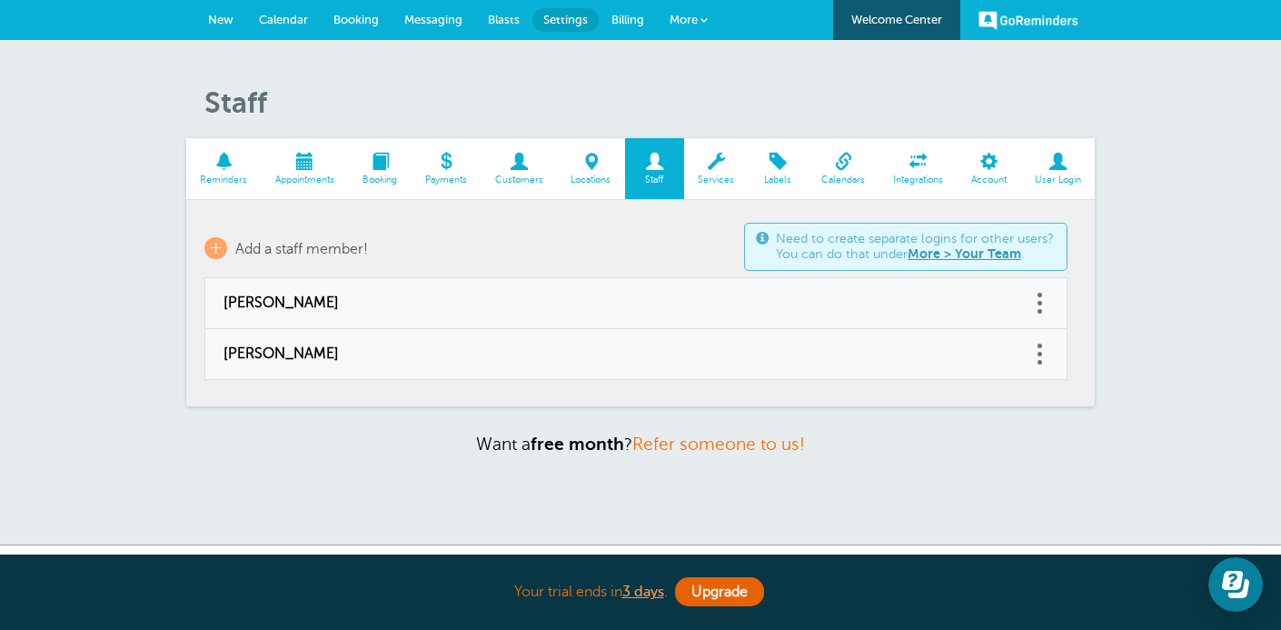
click at [375, 359] on span "[PERSON_NAME]" at bounding box center [618, 353] width 789 height 17
type input "Megan McDonald"
type input "[EMAIL_ADDRESS][DOMAIN_NAME]"
checkbox input "false"
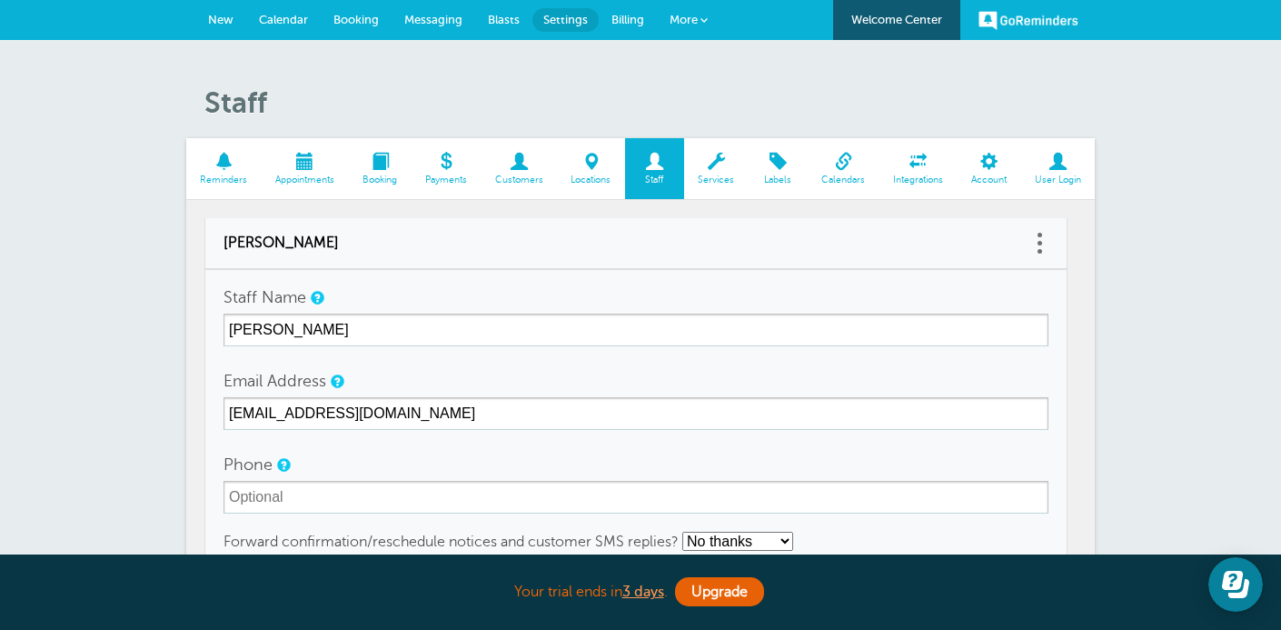
click at [374, 166] on span at bounding box center [380, 161] width 63 height 17
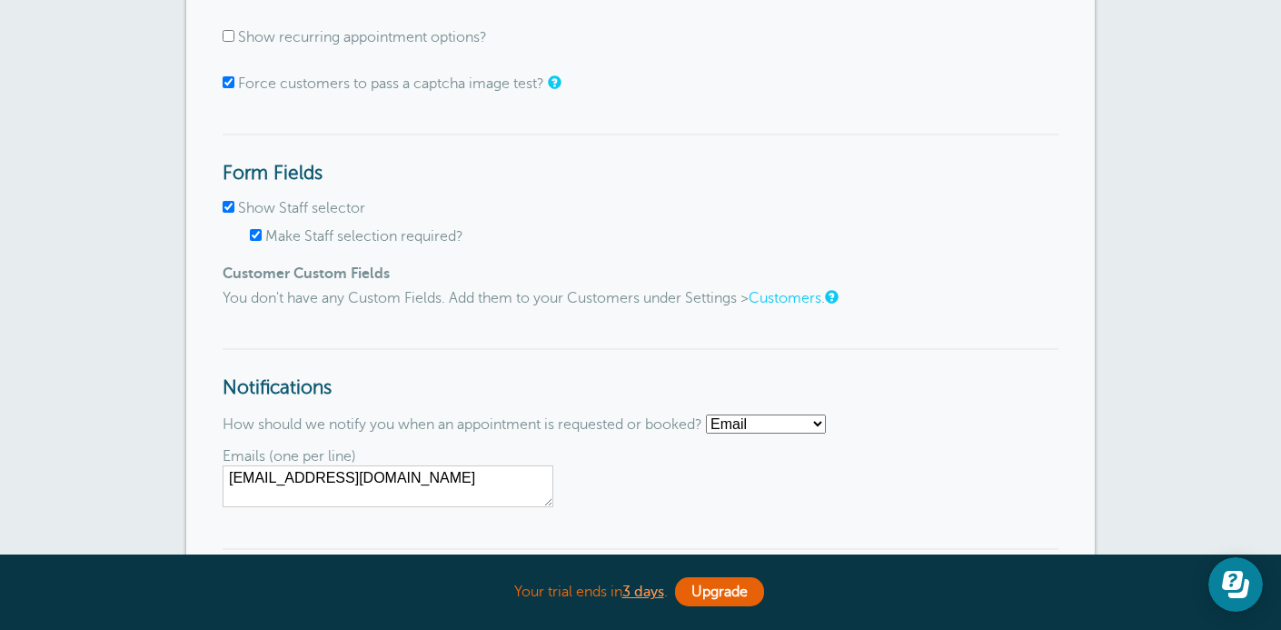
scroll to position [1849, 0]
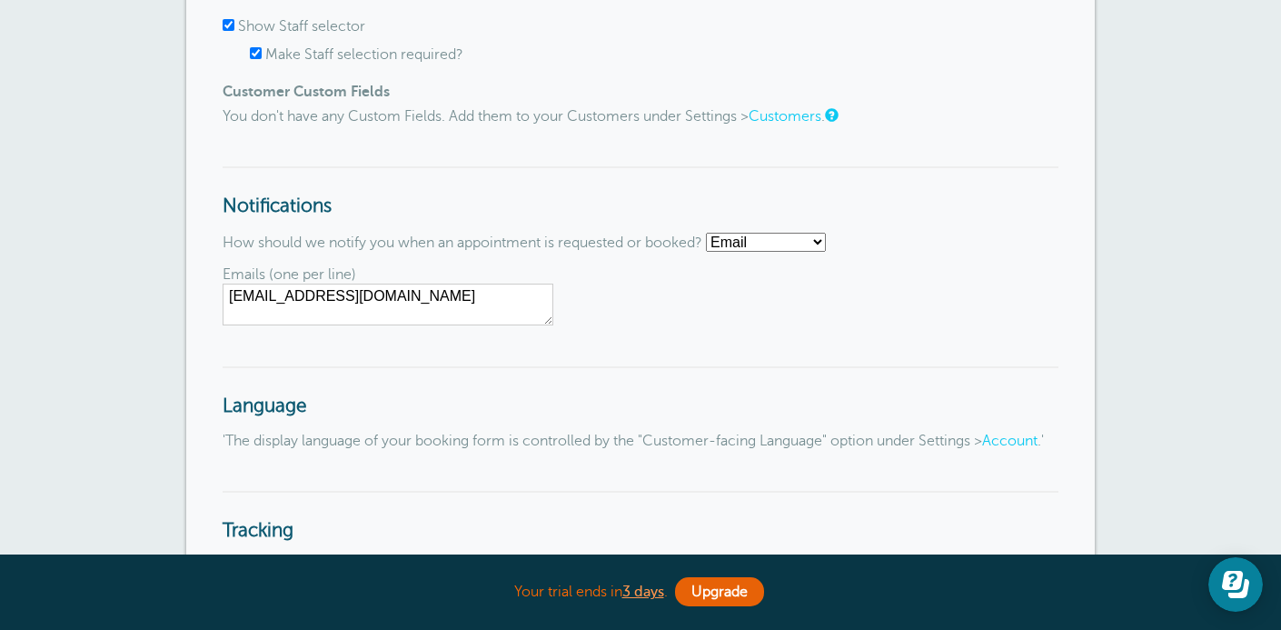
drag, startPoint x: 389, startPoint y: 296, endPoint x: 182, endPoint y: 283, distance: 207.6
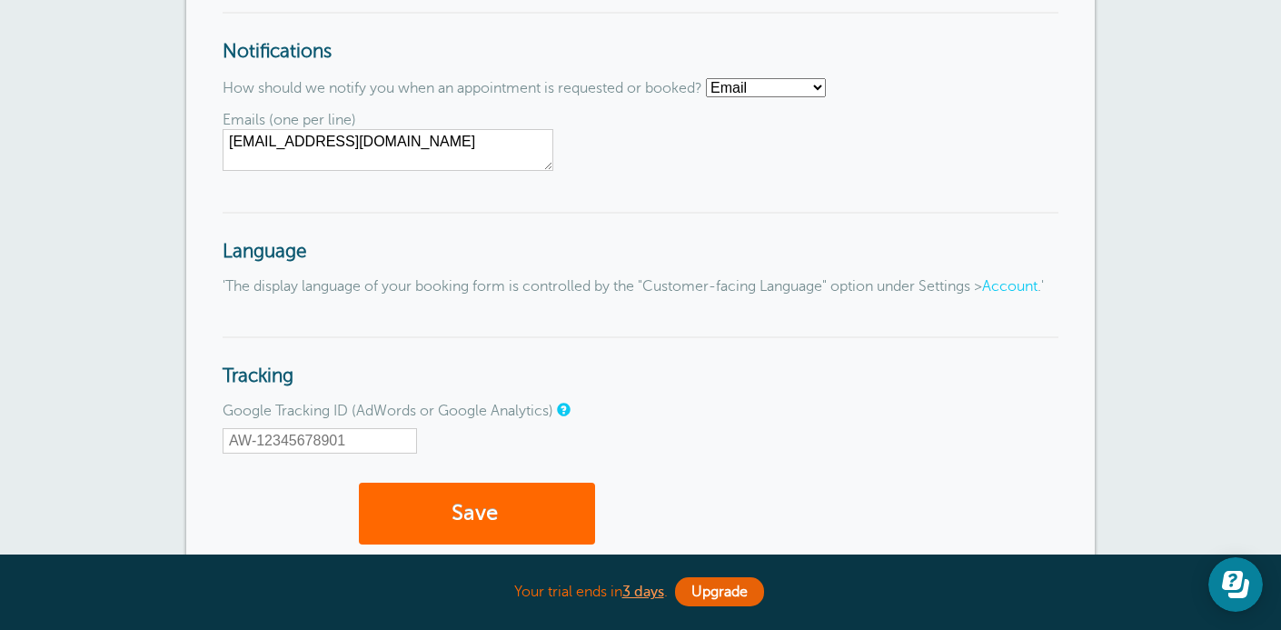
scroll to position [2164, 0]
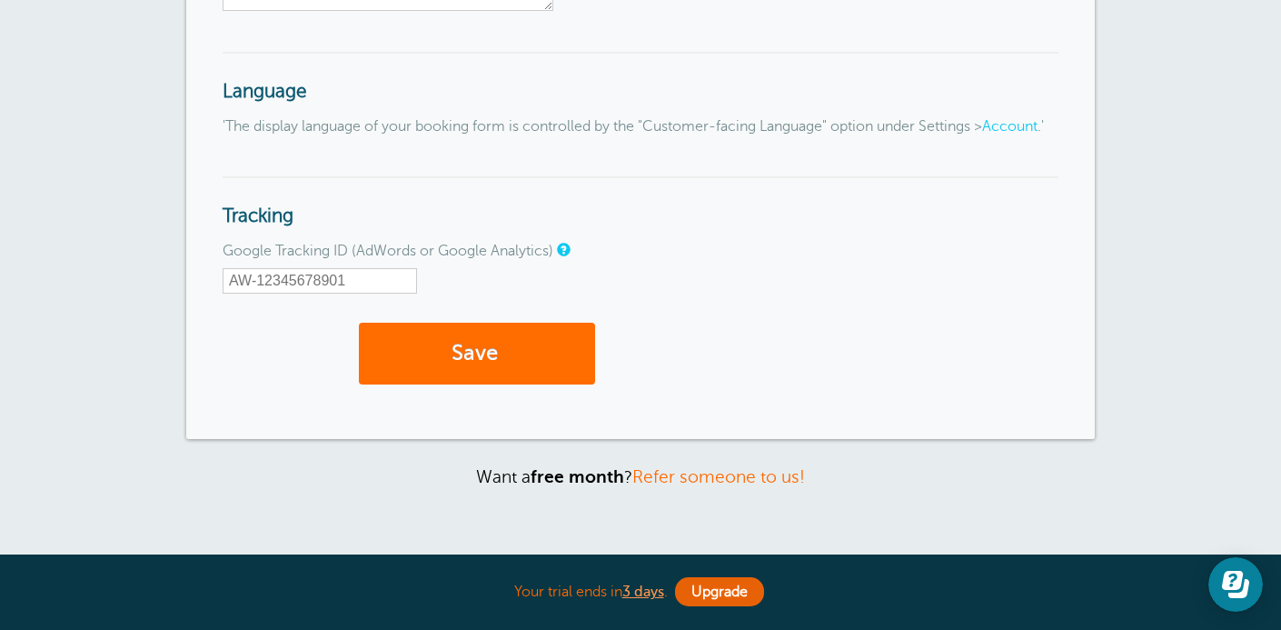
type textarea "[EMAIL_ADDRESS][DOMAIN_NAME]"
click at [506, 368] on button "Save" at bounding box center [477, 354] width 236 height 63
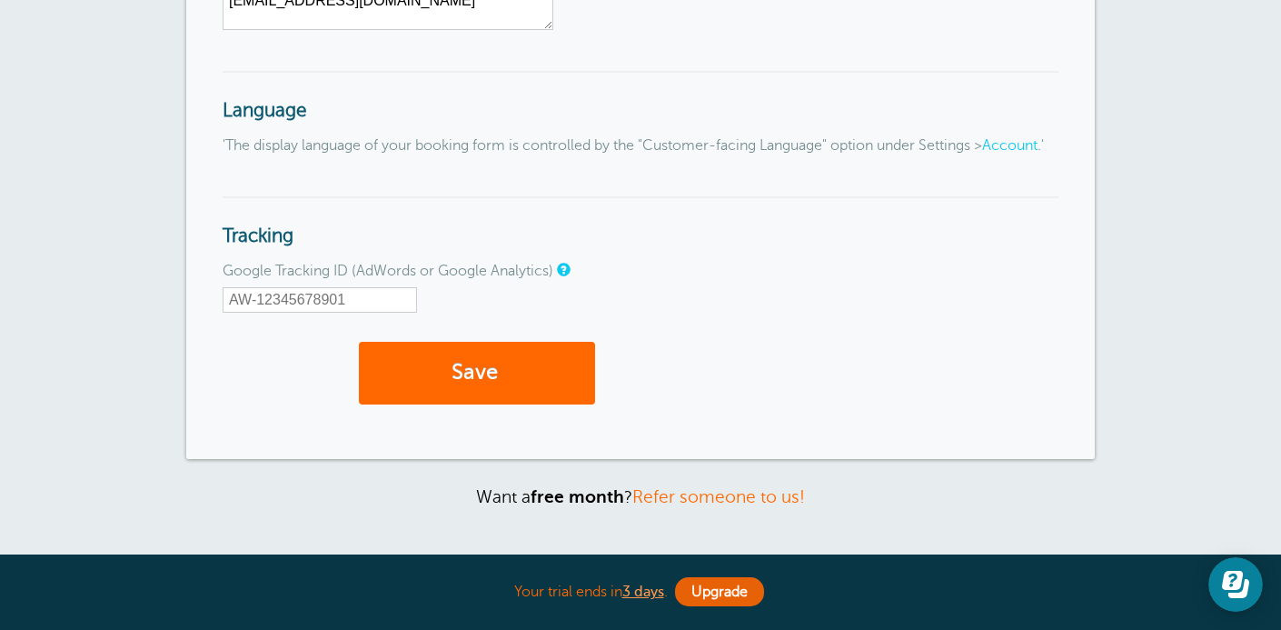
scroll to position [2373, 0]
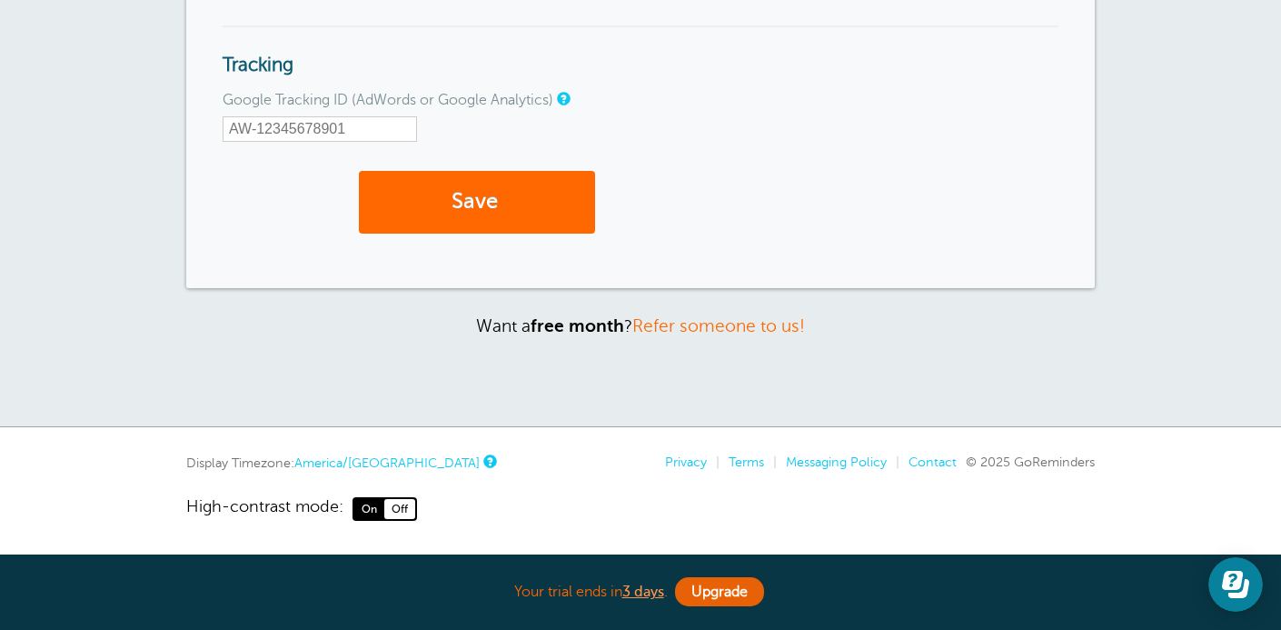
click at [1091, 329] on p "Want a free month ? Refer someone to us!" at bounding box center [640, 325] width 909 height 21
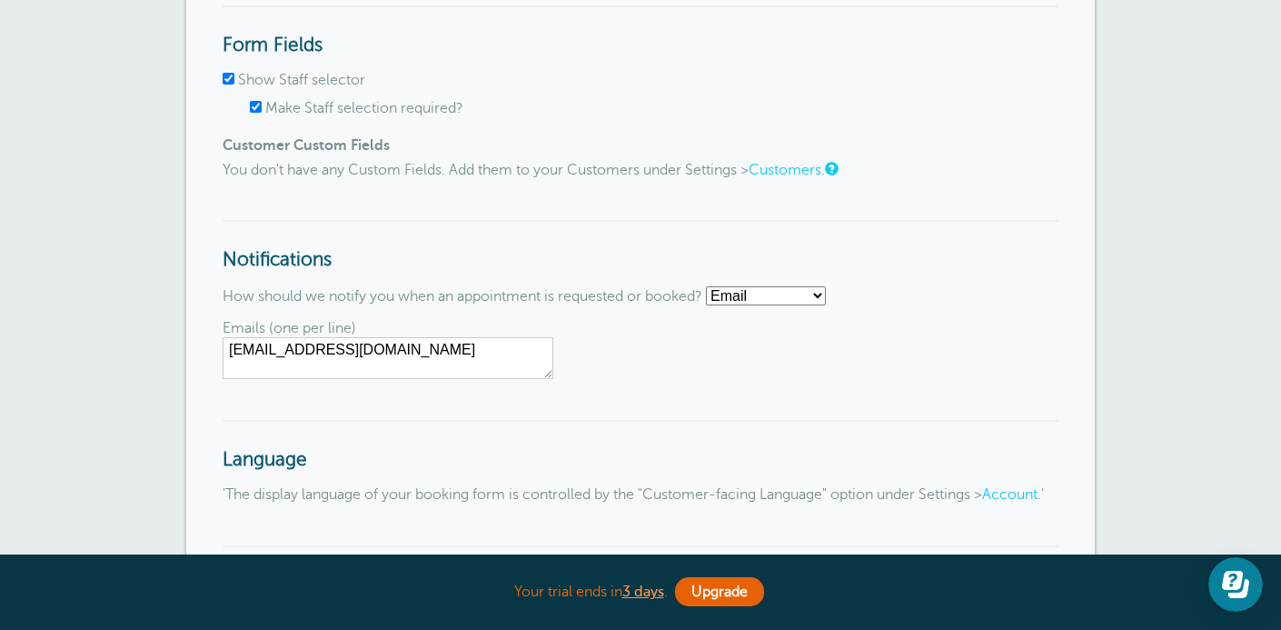
scroll to position [2009, 0]
